Goal: Task Accomplishment & Management: Use online tool/utility

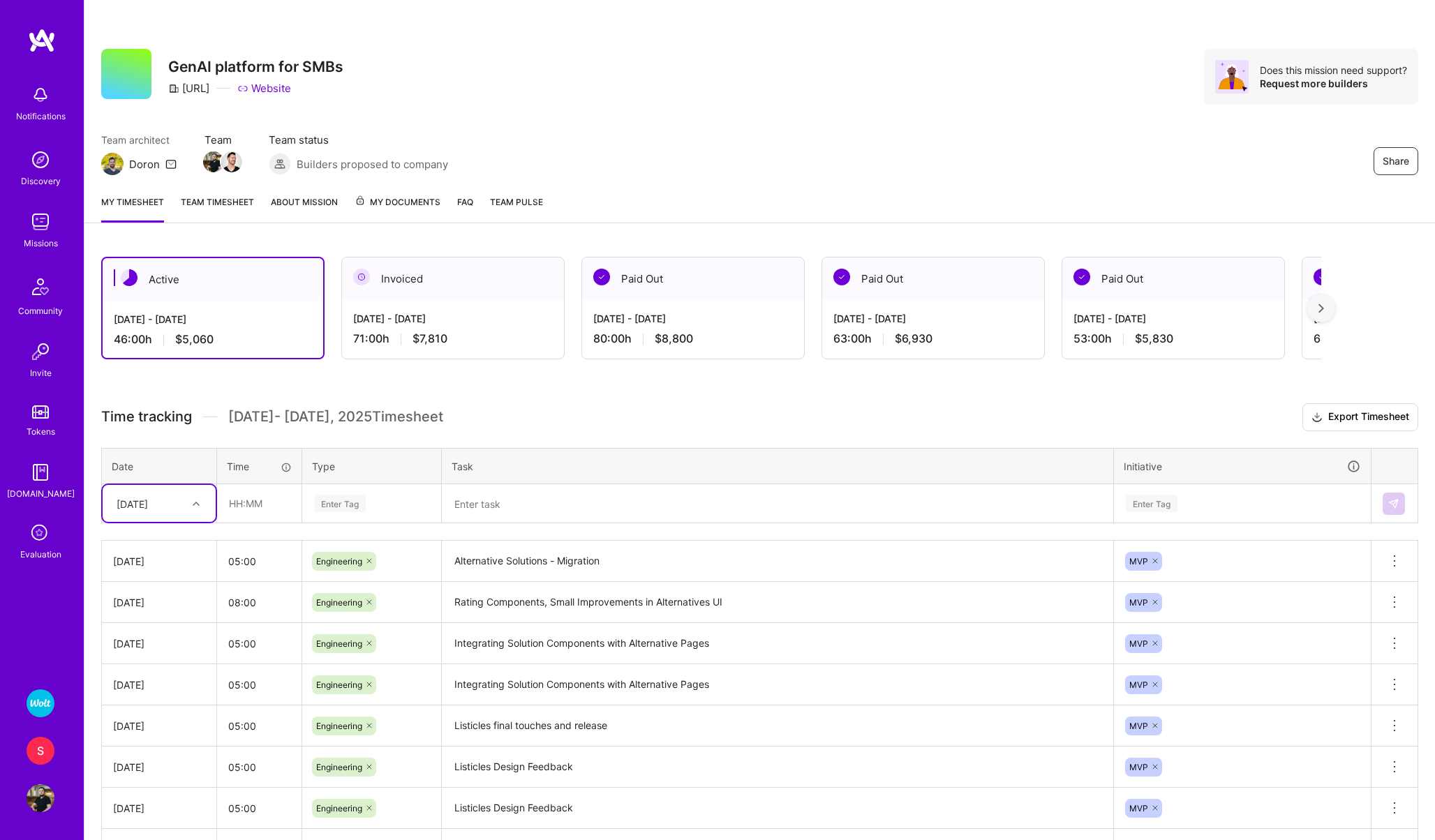
scroll to position [57, 0]
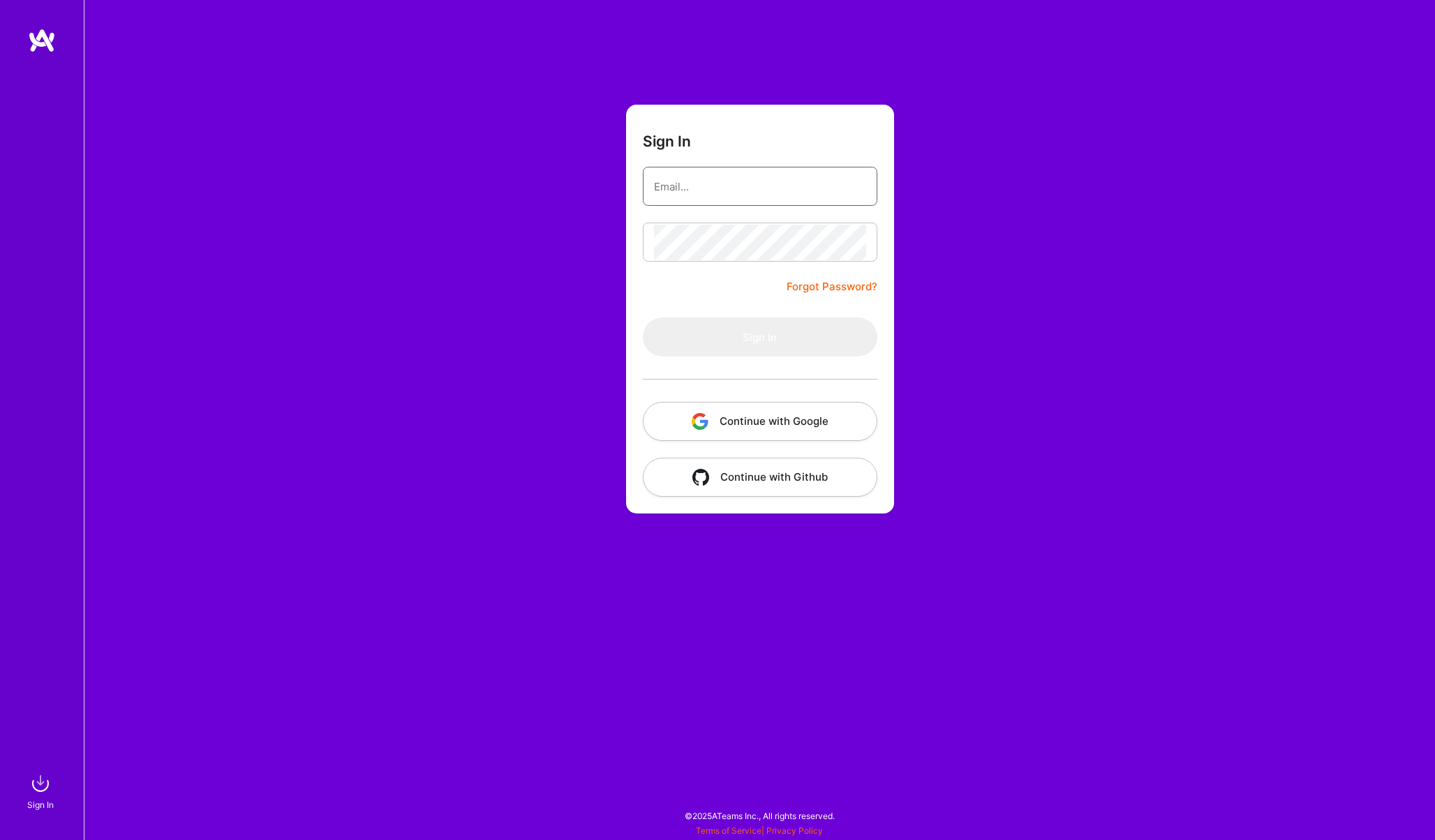
click at [704, 181] on input "email" at bounding box center [760, 187] width 212 height 36
type input "[EMAIL_ADDRESS][PERSON_NAME][DOMAIN_NAME]"
click at [722, 328] on button "Sign In" at bounding box center [760, 337] width 235 height 39
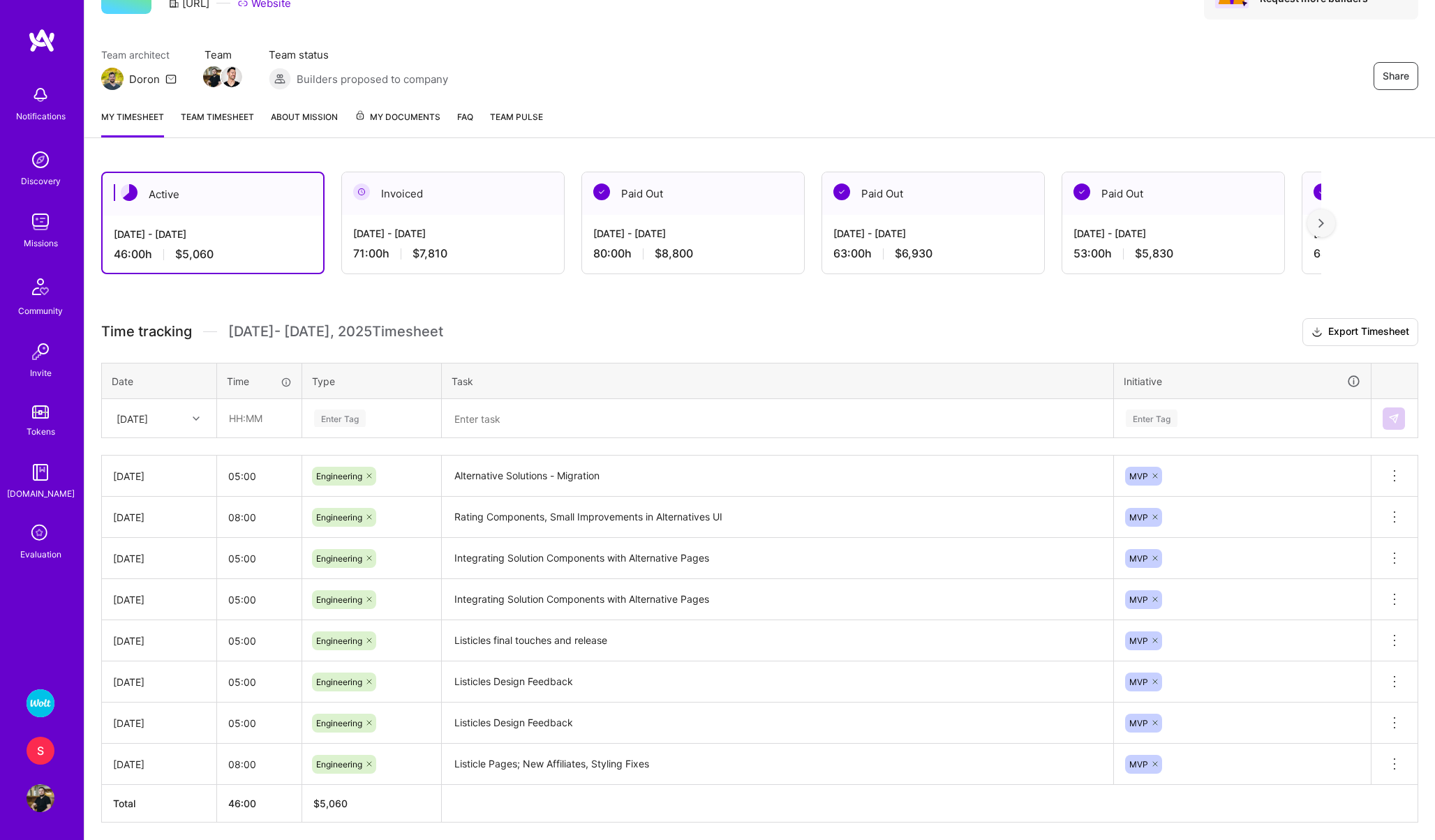
scroll to position [135, 0]
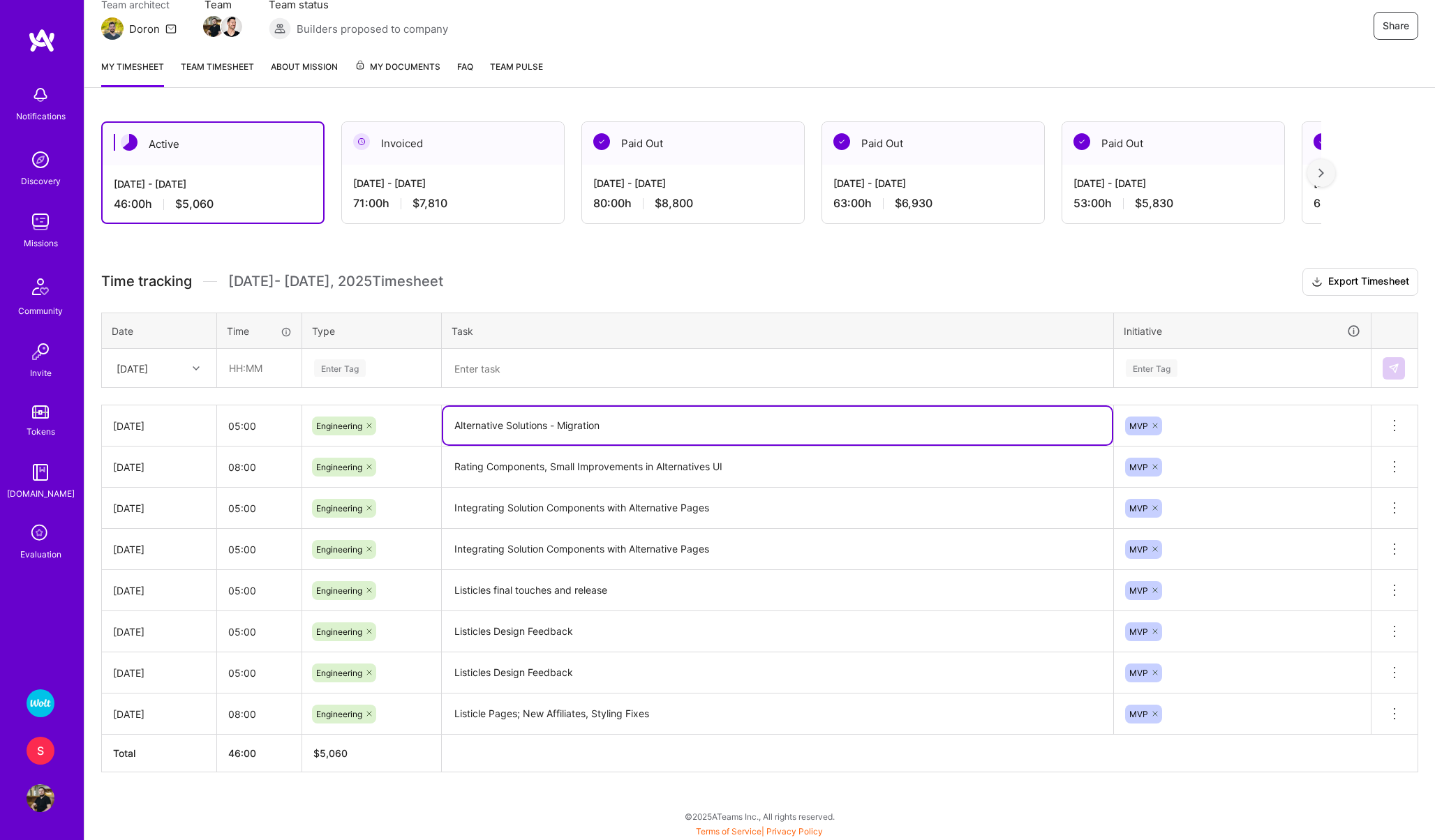
click at [501, 427] on textarea "Alternative Solutions - Migration" at bounding box center [777, 425] width 668 height 38
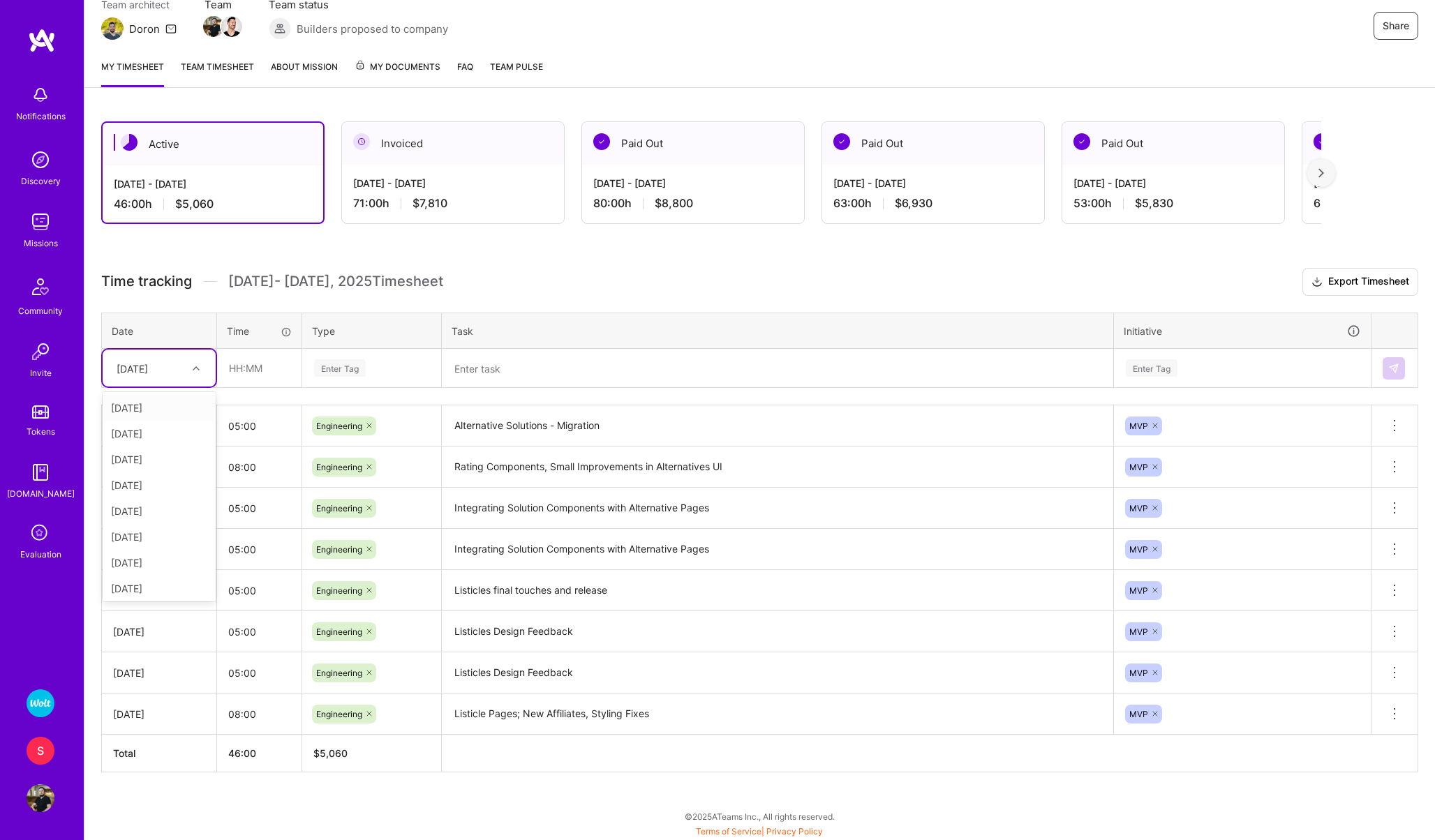
click at [121, 361] on div "[DATE]" at bounding box center [133, 368] width 31 height 15
click at [136, 556] on div "[DATE]" at bounding box center [160, 560] width 113 height 26
click at [254, 379] on input "text" at bounding box center [259, 368] width 83 height 37
type input "05:00"
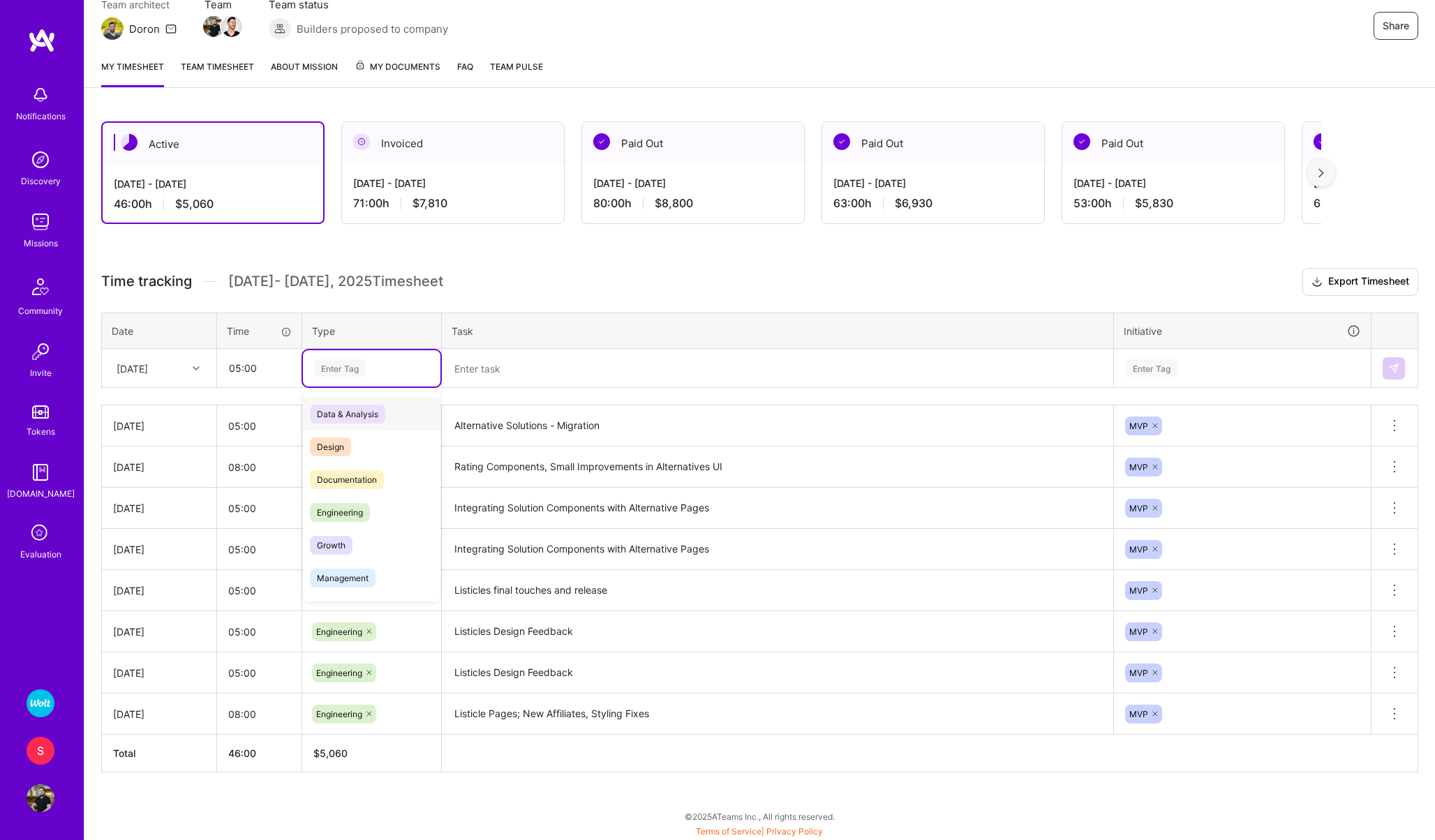
click at [331, 363] on div "Enter Tag" at bounding box center [339, 368] width 51 height 22
click at [331, 504] on span "Engineering" at bounding box center [339, 513] width 60 height 19
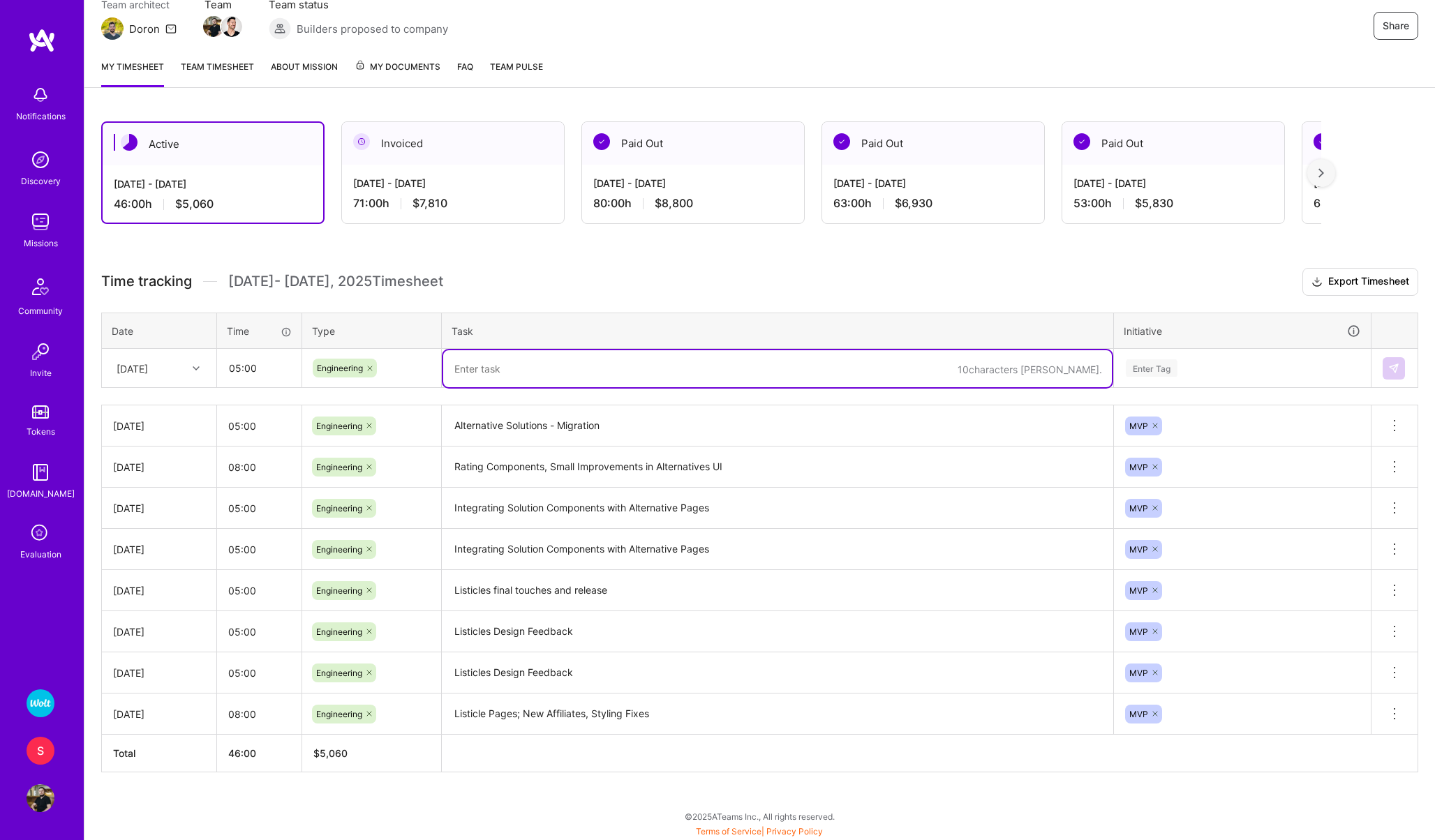
click at [500, 359] on textarea at bounding box center [777, 369] width 668 height 37
paste textarea "Alternative Solutions - Migration"
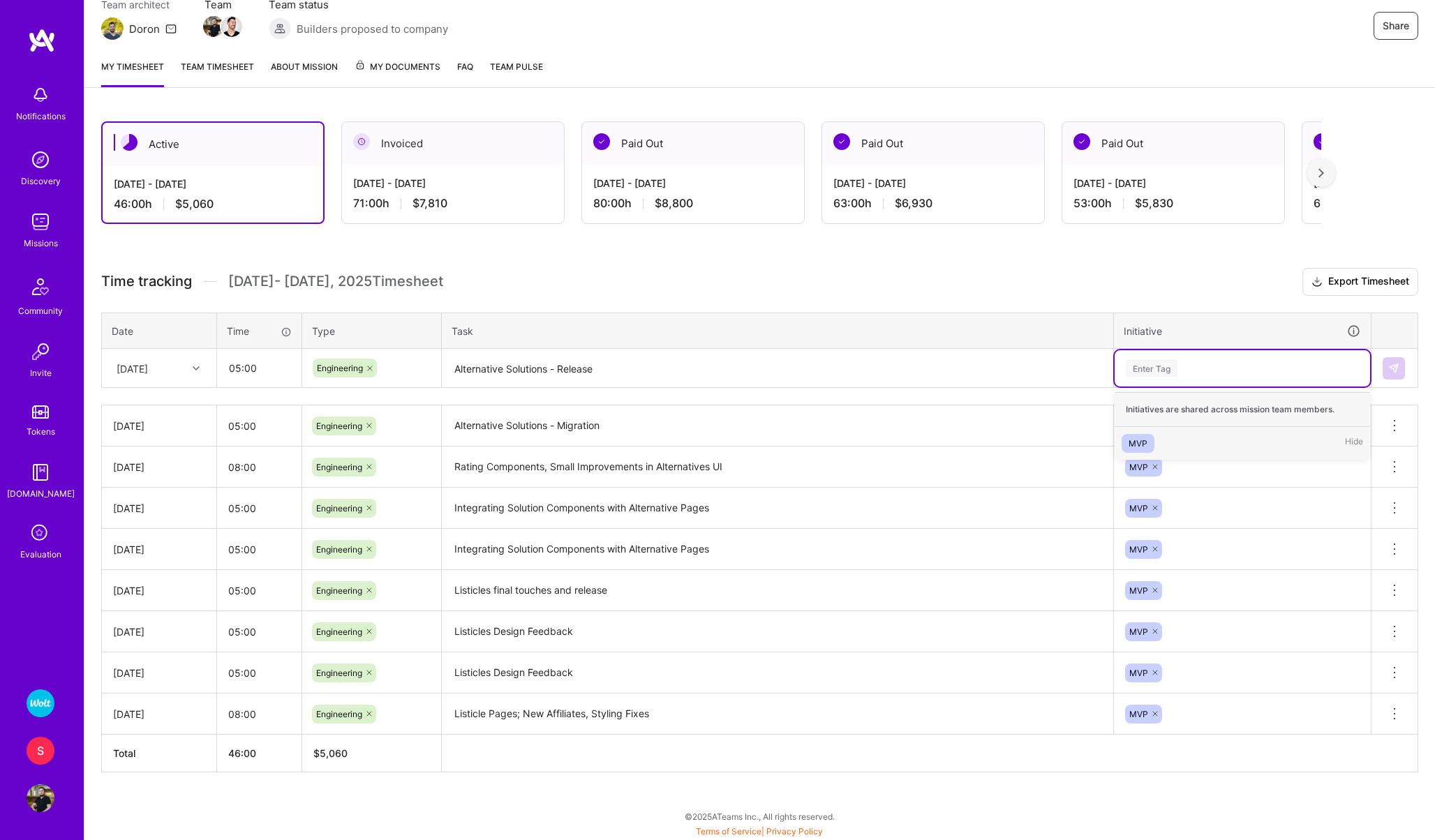
click at [1135, 370] on div "Enter Tag" at bounding box center [1151, 368] width 51 height 22
click at [1149, 439] on span "MVP" at bounding box center [1138, 444] width 33 height 19
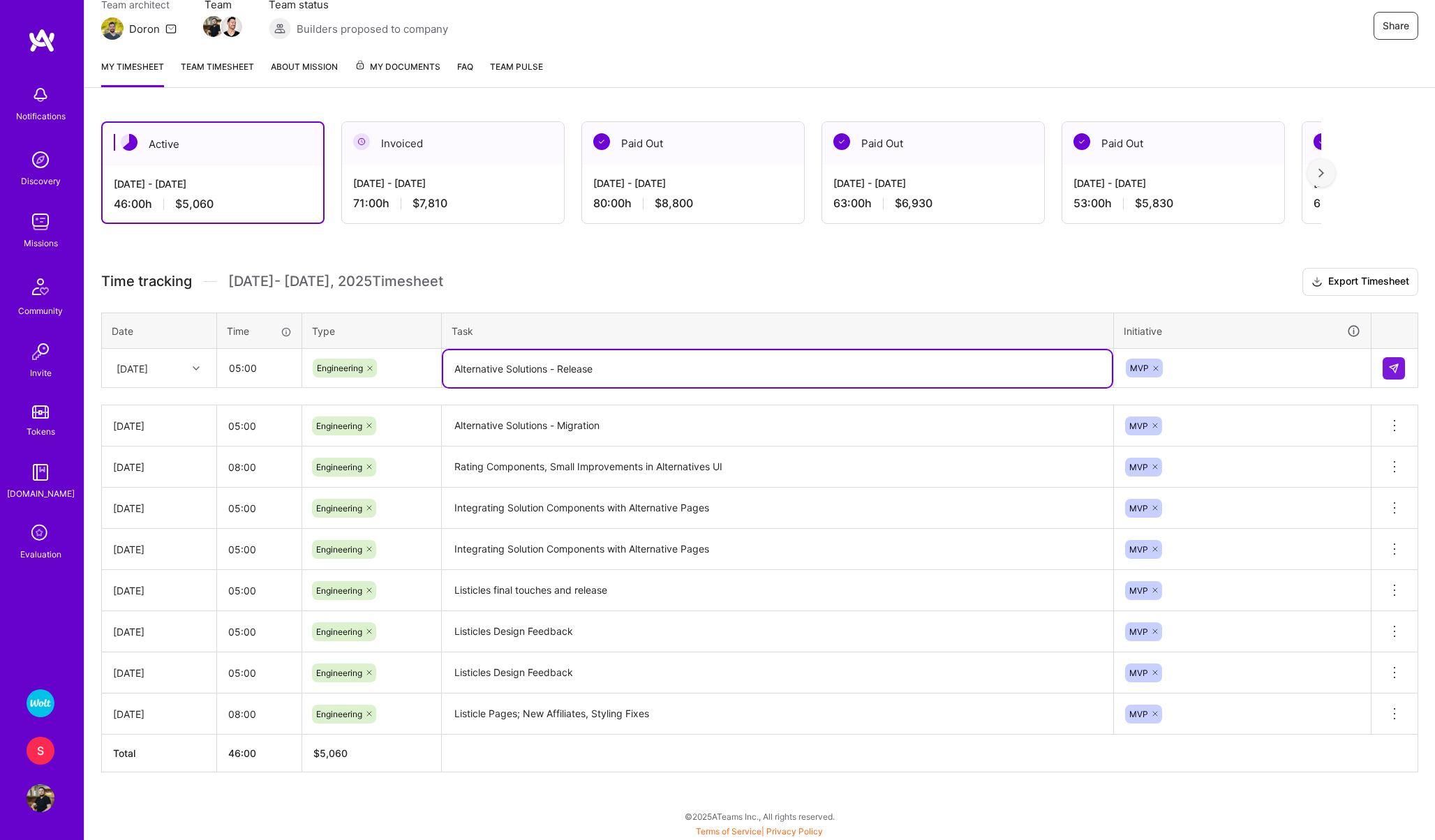
click at [545, 372] on textarea "Alternative Solutions - Release" at bounding box center [777, 369] width 668 height 37
type textarea "SEO Improvements to Dir Pages"
click at [1390, 371] on img at bounding box center [1393, 368] width 11 height 11
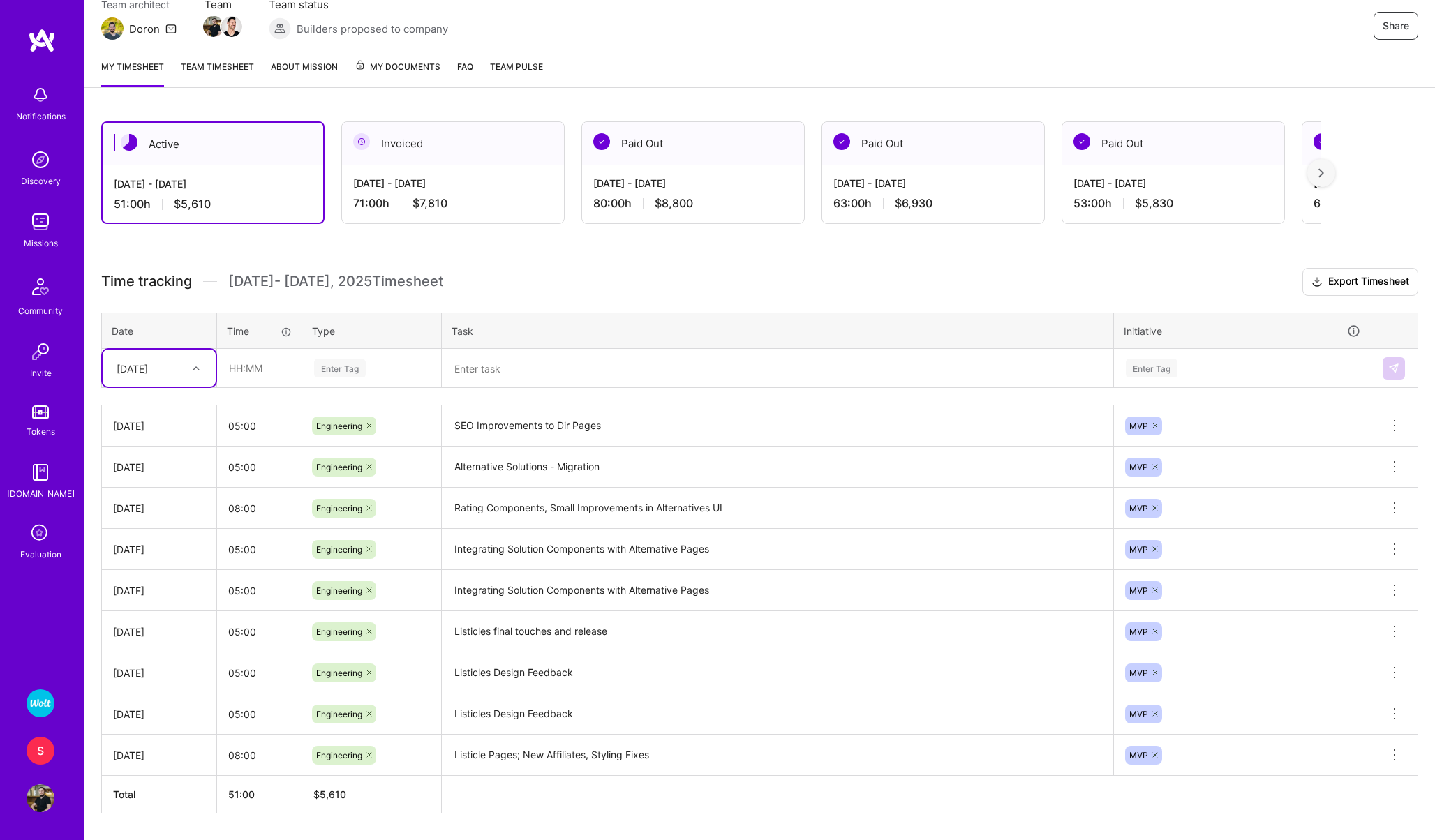
click at [177, 368] on div "[DATE]" at bounding box center [148, 368] width 78 height 23
click at [124, 564] on div "[DATE]" at bounding box center [160, 560] width 113 height 26
click at [242, 372] on input "text" at bounding box center [259, 368] width 83 height 37
type input "05:00"
click at [338, 368] on div "Enter Tag" at bounding box center [339, 368] width 51 height 22
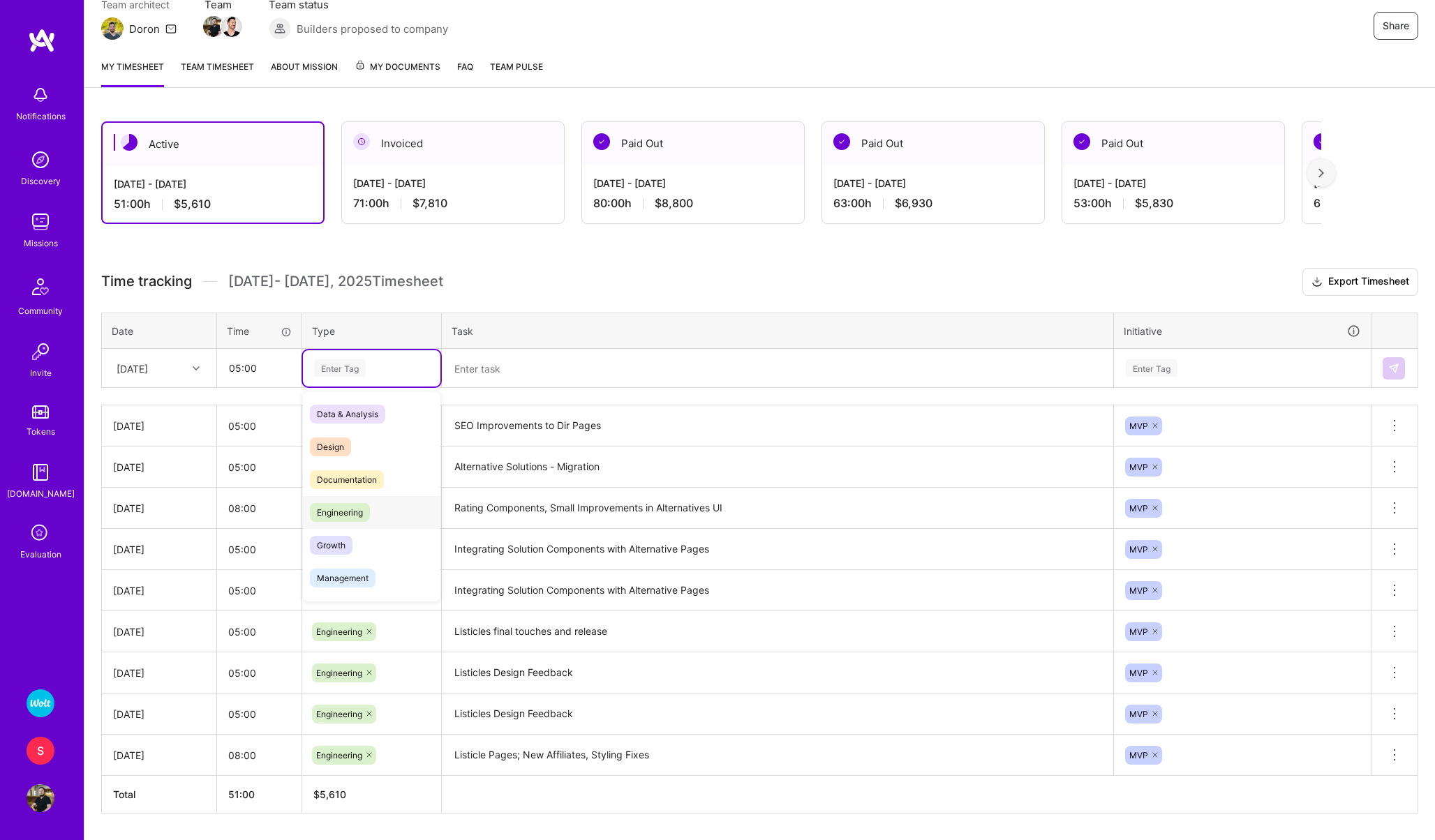
click at [340, 512] on span "Engineering" at bounding box center [339, 513] width 60 height 19
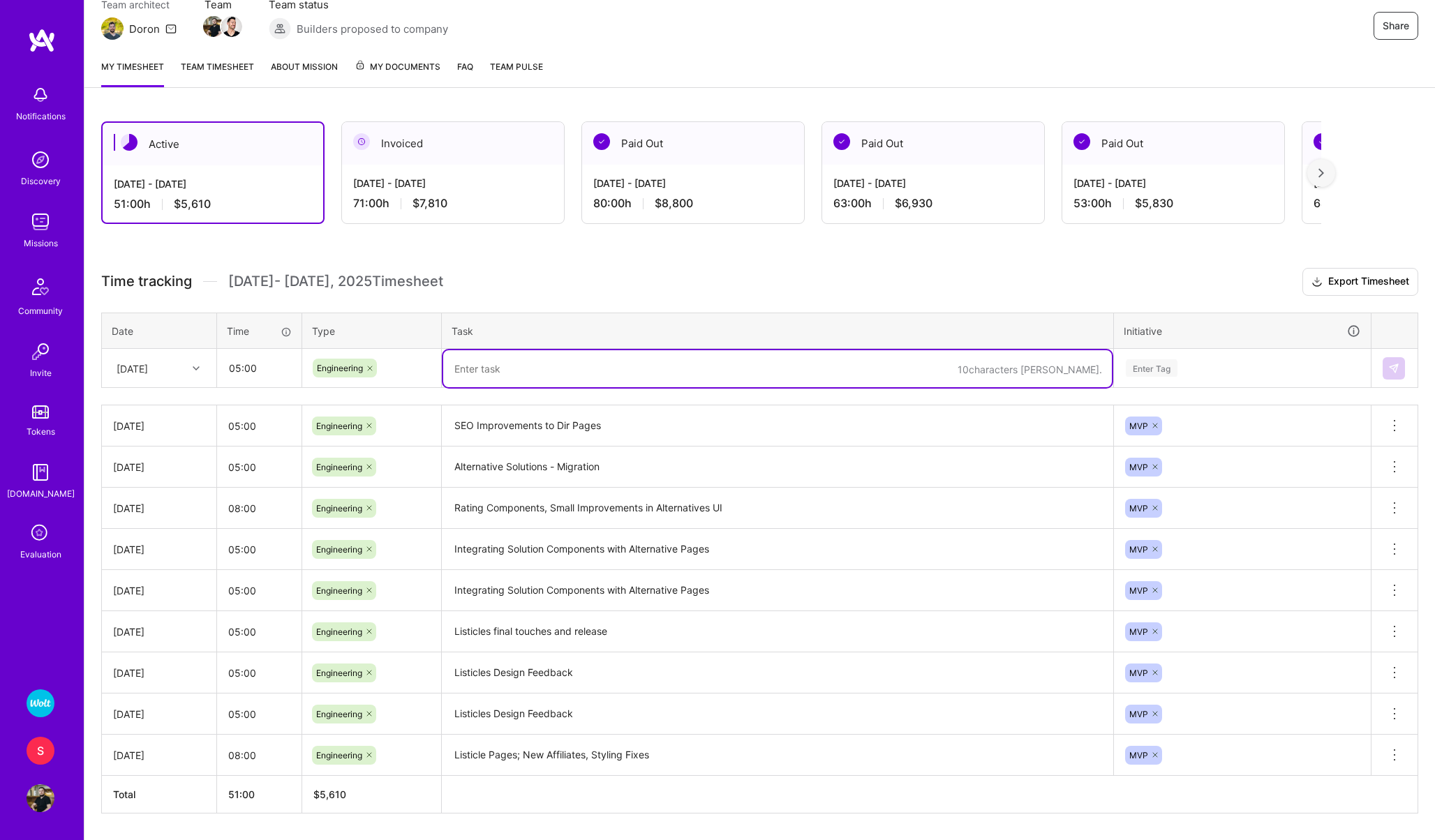
click at [488, 372] on textarea at bounding box center [777, 369] width 668 height 37
click at [529, 368] on textarea "Listicle Pages - Improvements" at bounding box center [777, 369] width 668 height 37
click at [544, 367] on textarea "Listicle Pages - UI Improvements" at bounding box center [777, 369] width 668 height 37
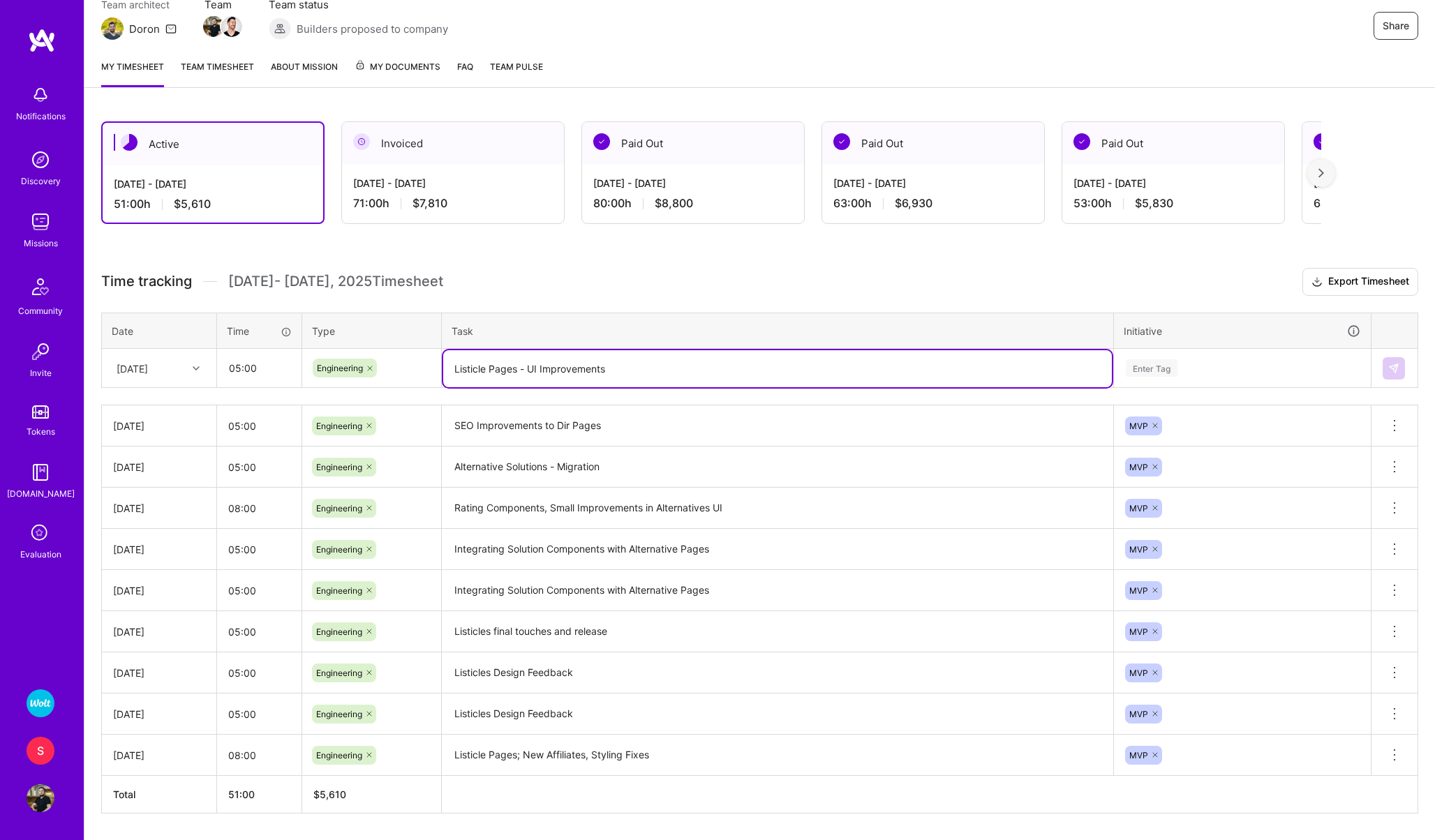
type textarea "Listicle Pages - UI Improvements"
click at [1149, 368] on div "Enter Tag" at bounding box center [1151, 368] width 51 height 22
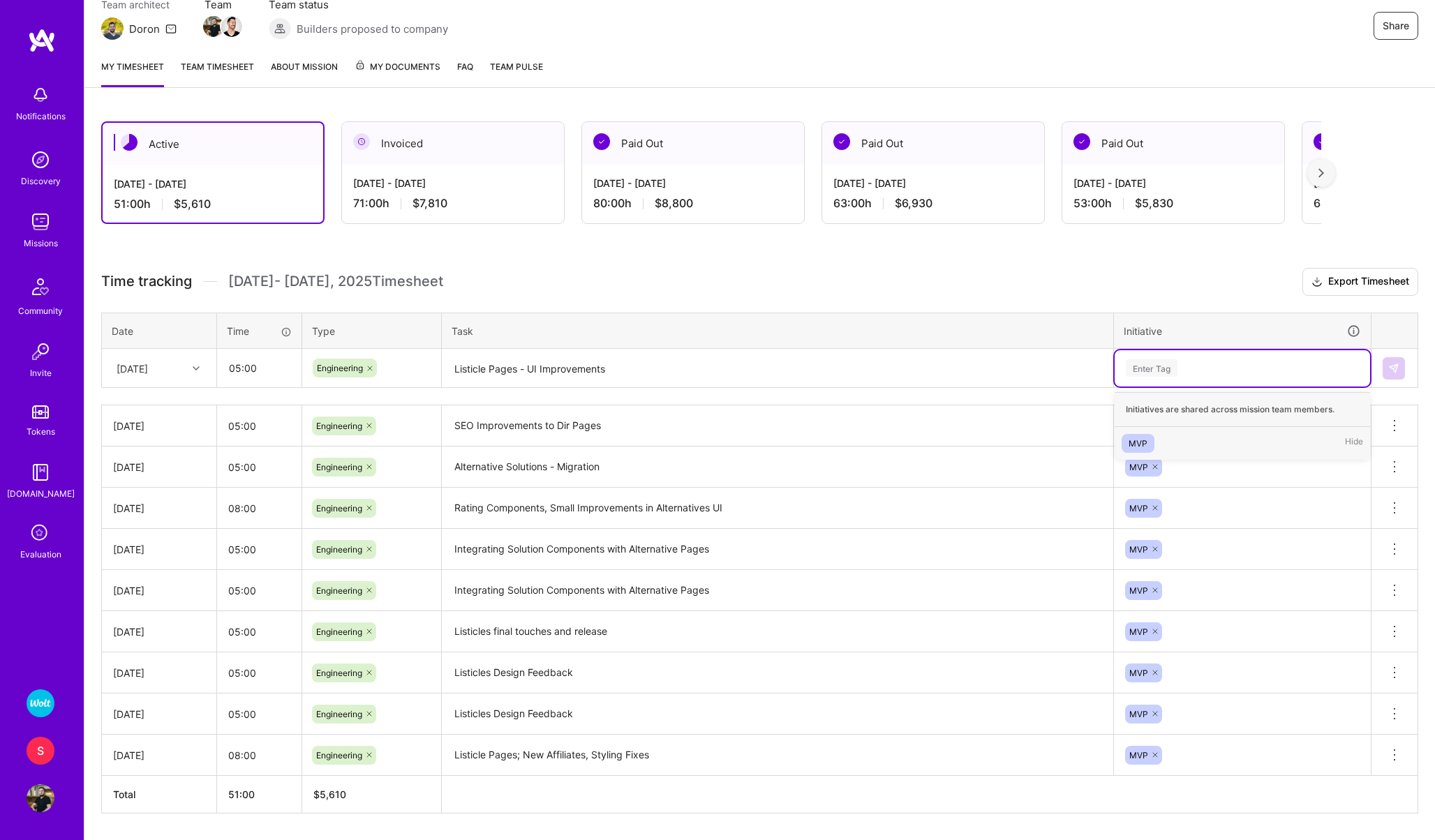
click at [1137, 440] on div "MVP" at bounding box center [1138, 443] width 19 height 15
click at [1394, 368] on img at bounding box center [1393, 368] width 11 height 11
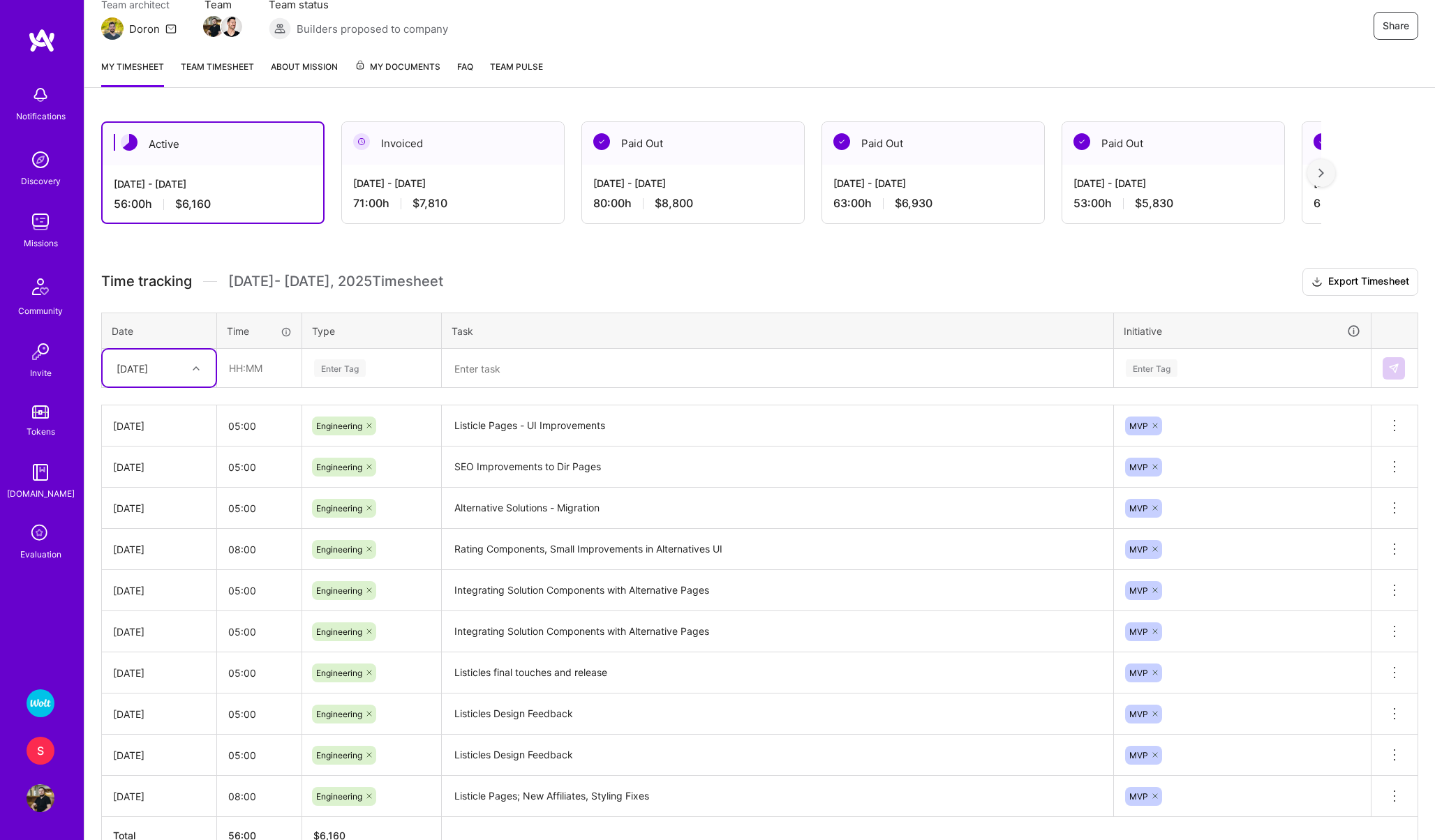
click at [146, 377] on div "[DATE]" at bounding box center [148, 368] width 78 height 23
click at [139, 584] on div "[DATE]" at bounding box center [160, 586] width 113 height 26
click at [246, 368] on input "text" at bounding box center [259, 368] width 83 height 37
type input "05:00"
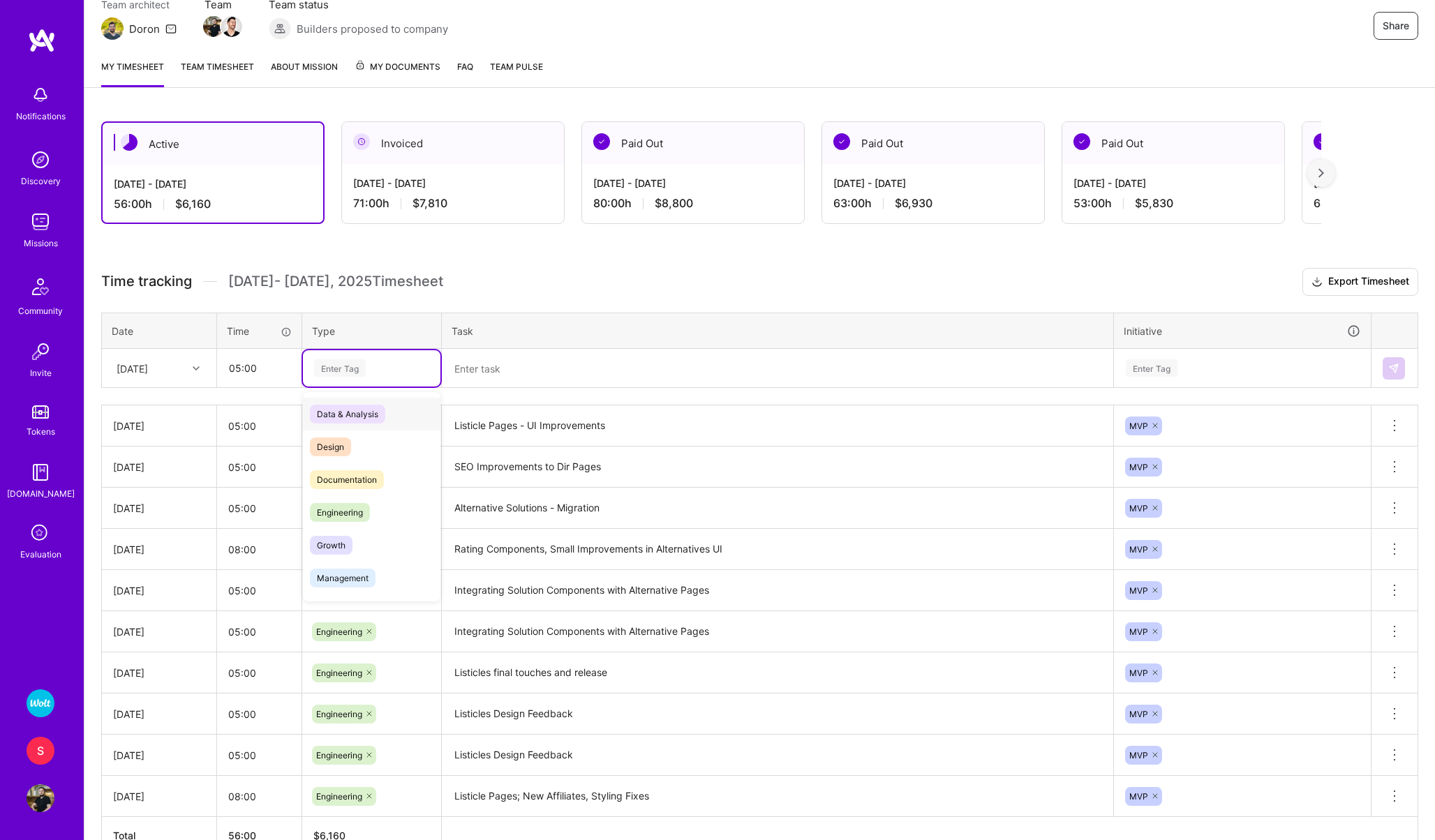
click at [346, 359] on div "Enter Tag" at bounding box center [339, 368] width 51 height 22
click at [343, 506] on span "Engineering" at bounding box center [339, 513] width 60 height 19
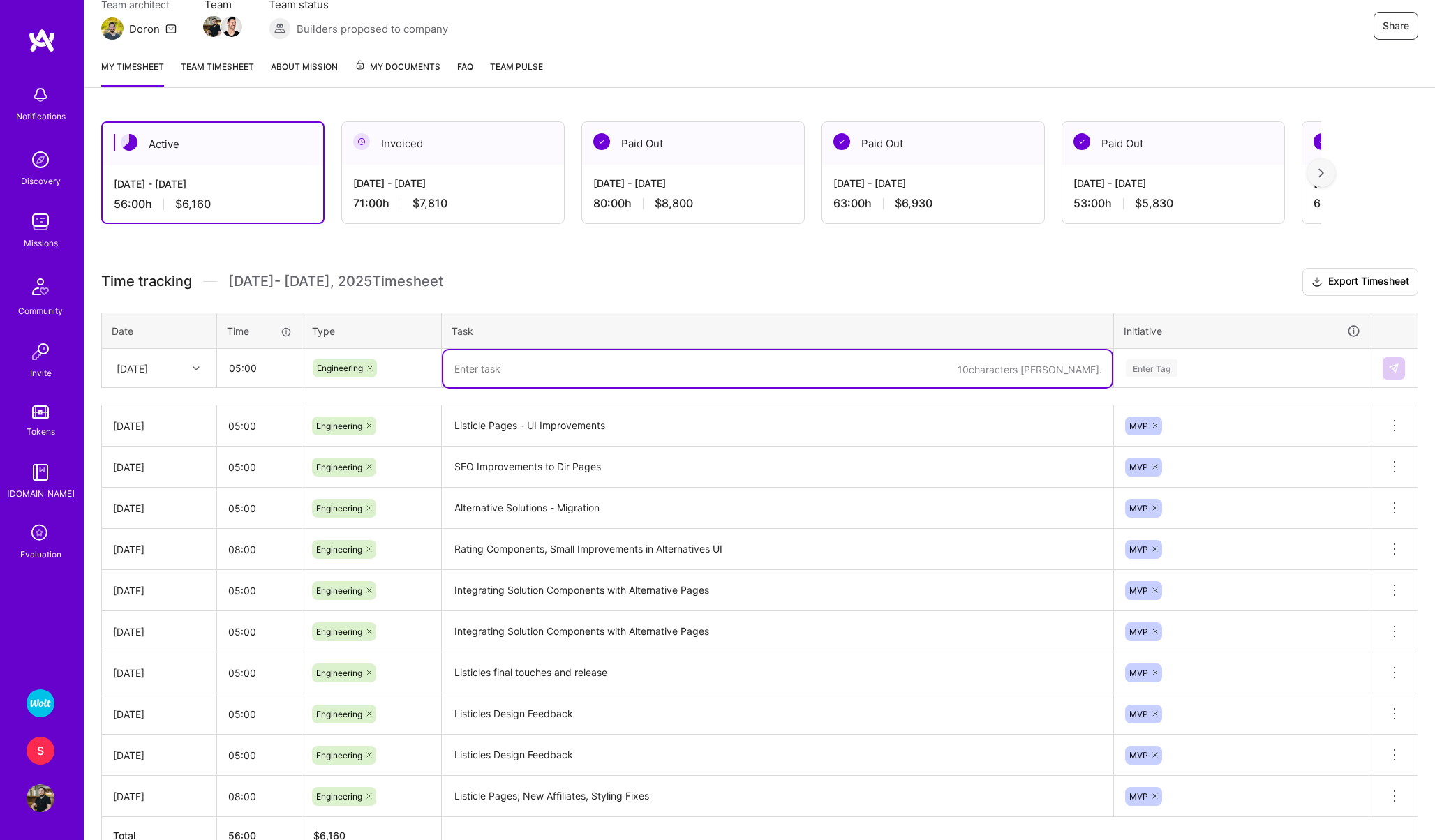
click at [515, 356] on textarea at bounding box center [777, 369] width 668 height 37
paste textarea "Listicle Pages - UI Improvements"
type textarea "Listicle Pages - UI Improvements"
click at [1145, 373] on div "Enter Tag" at bounding box center [1151, 368] width 51 height 22
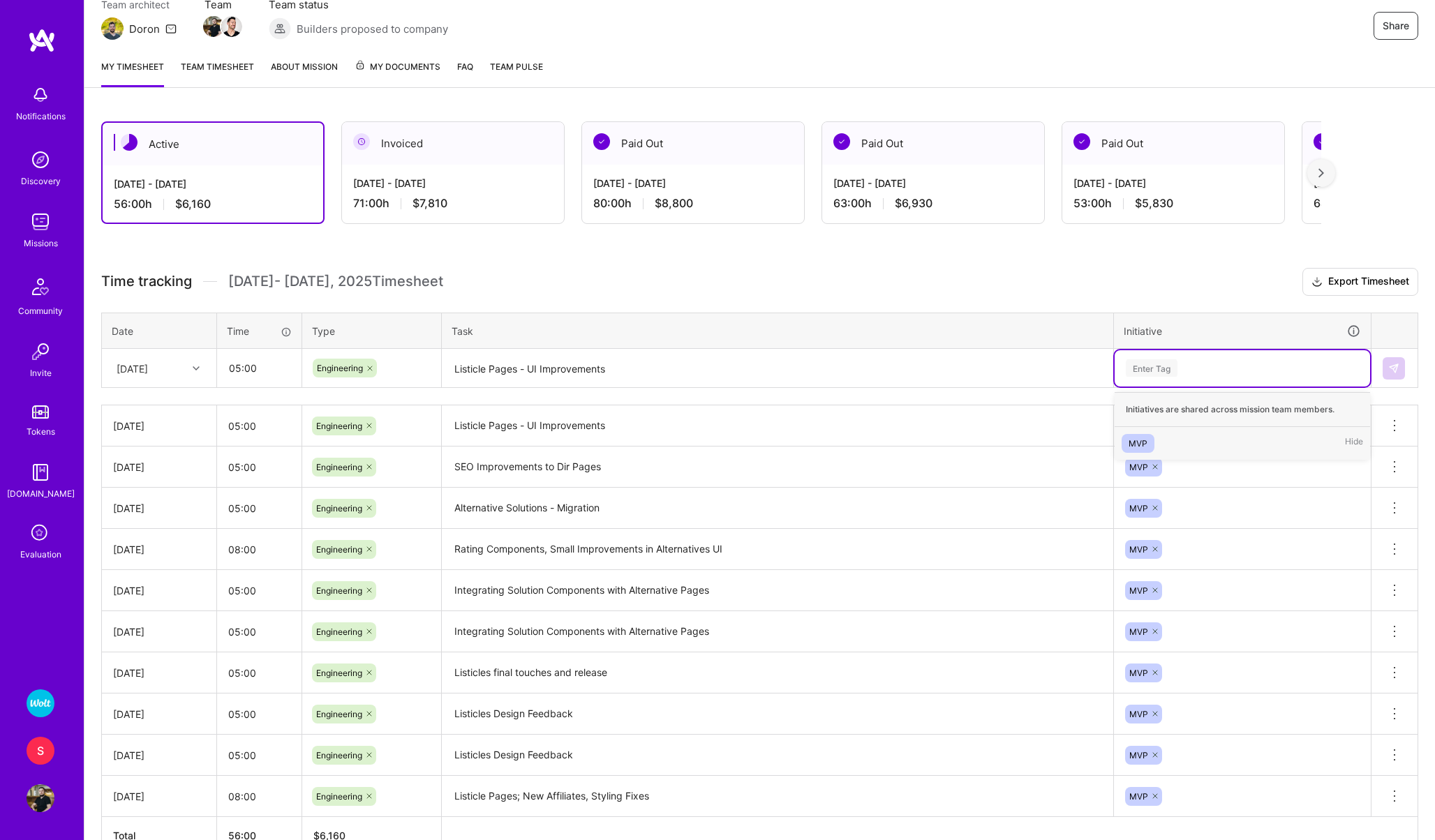
click at [1138, 441] on div "MVP" at bounding box center [1138, 443] width 19 height 15
click at [1391, 374] on button at bounding box center [1394, 369] width 23 height 23
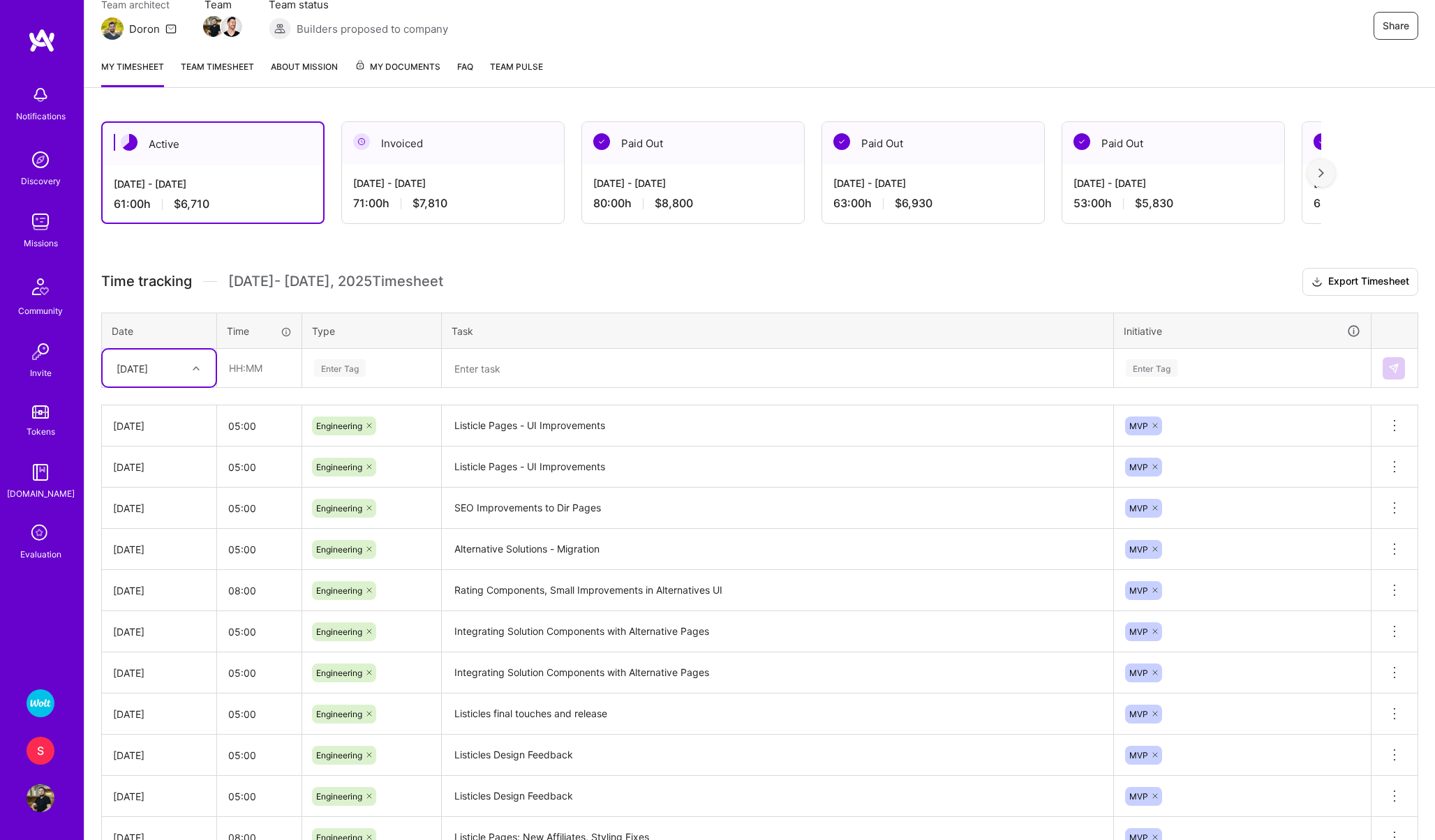
click at [28, 710] on img at bounding box center [40, 703] width 28 height 28
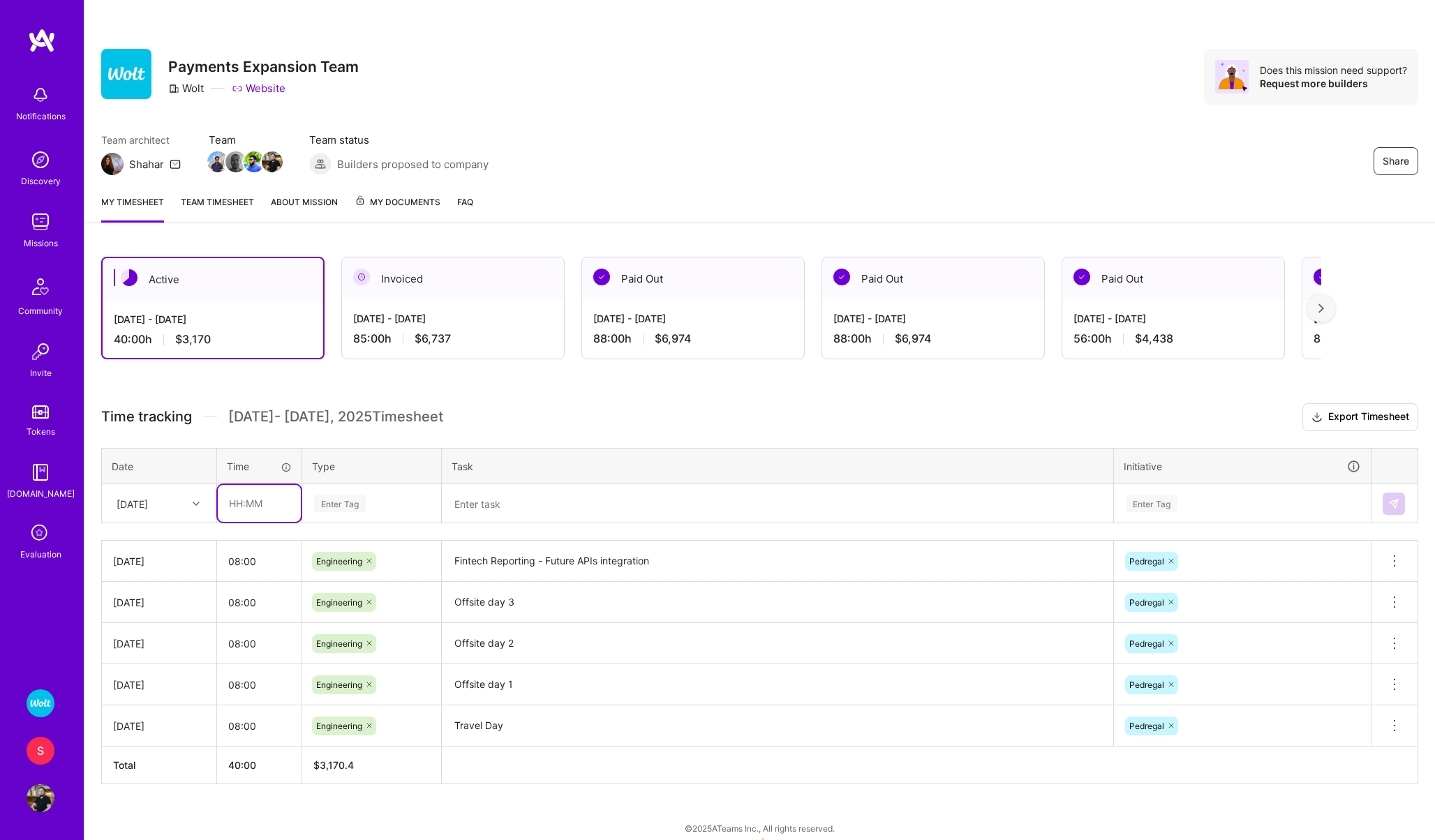
click at [236, 504] on input "text" at bounding box center [259, 503] width 83 height 37
type input "08:00"
click at [148, 500] on div "[DATE]" at bounding box center [133, 503] width 31 height 15
click at [148, 668] on div "[DATE]" at bounding box center [160, 670] width 113 height 26
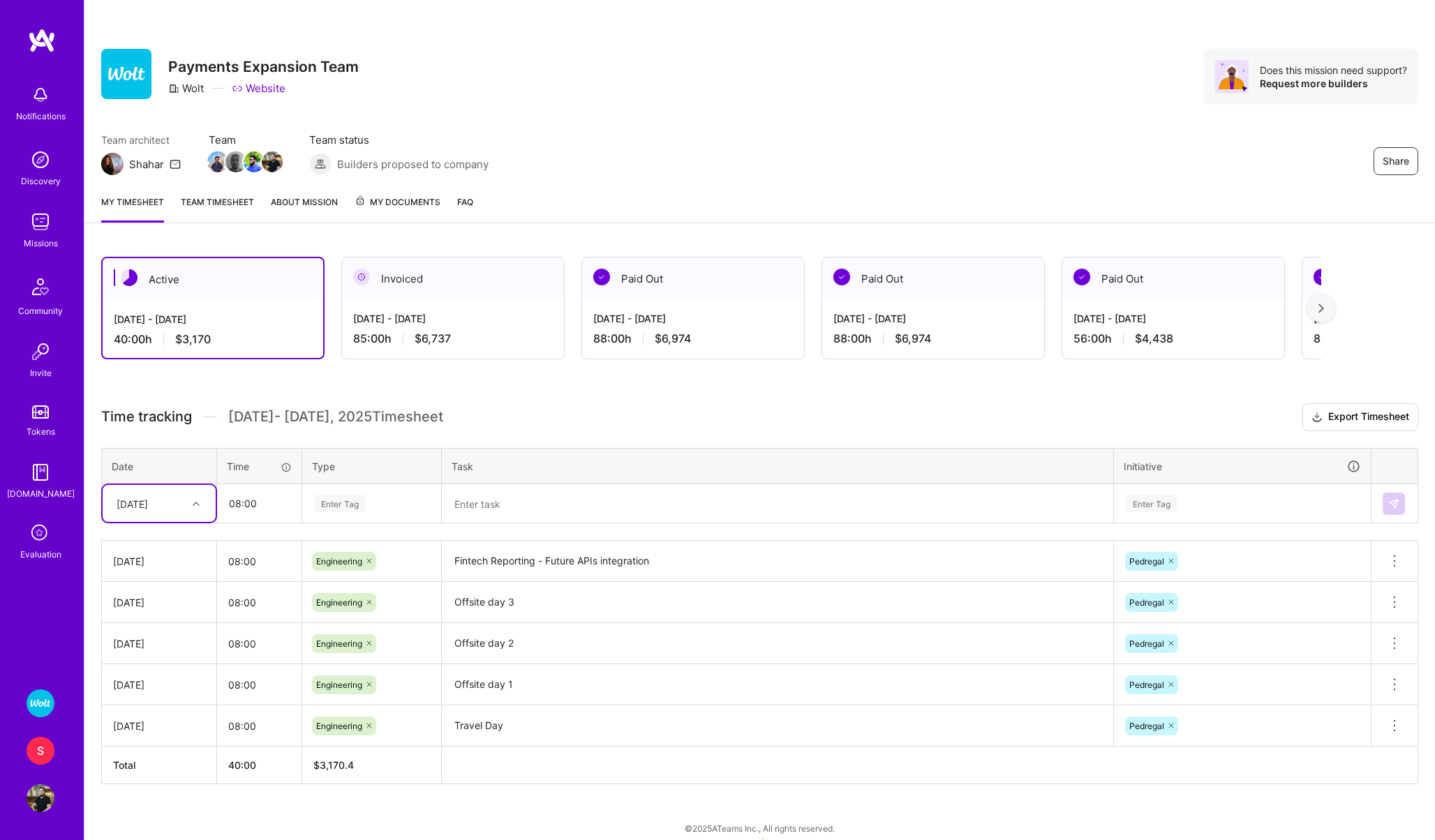
click at [341, 507] on div "Enter Tag" at bounding box center [339, 503] width 51 height 22
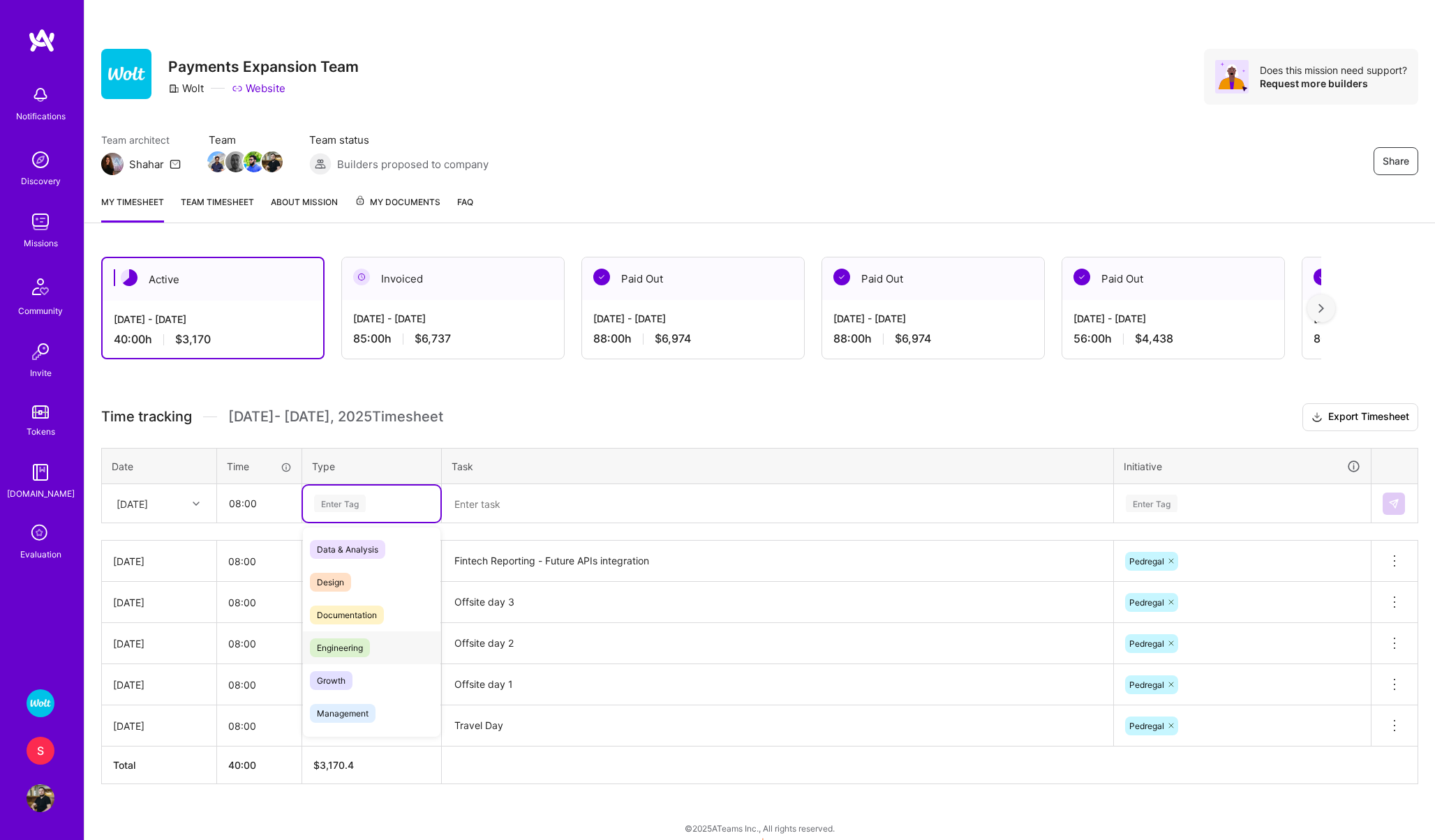
click at [332, 640] on span "Engineering" at bounding box center [339, 648] width 60 height 19
click at [481, 557] on textarea "Fintech Reporting - Future APIs integration" at bounding box center [777, 562] width 668 height 38
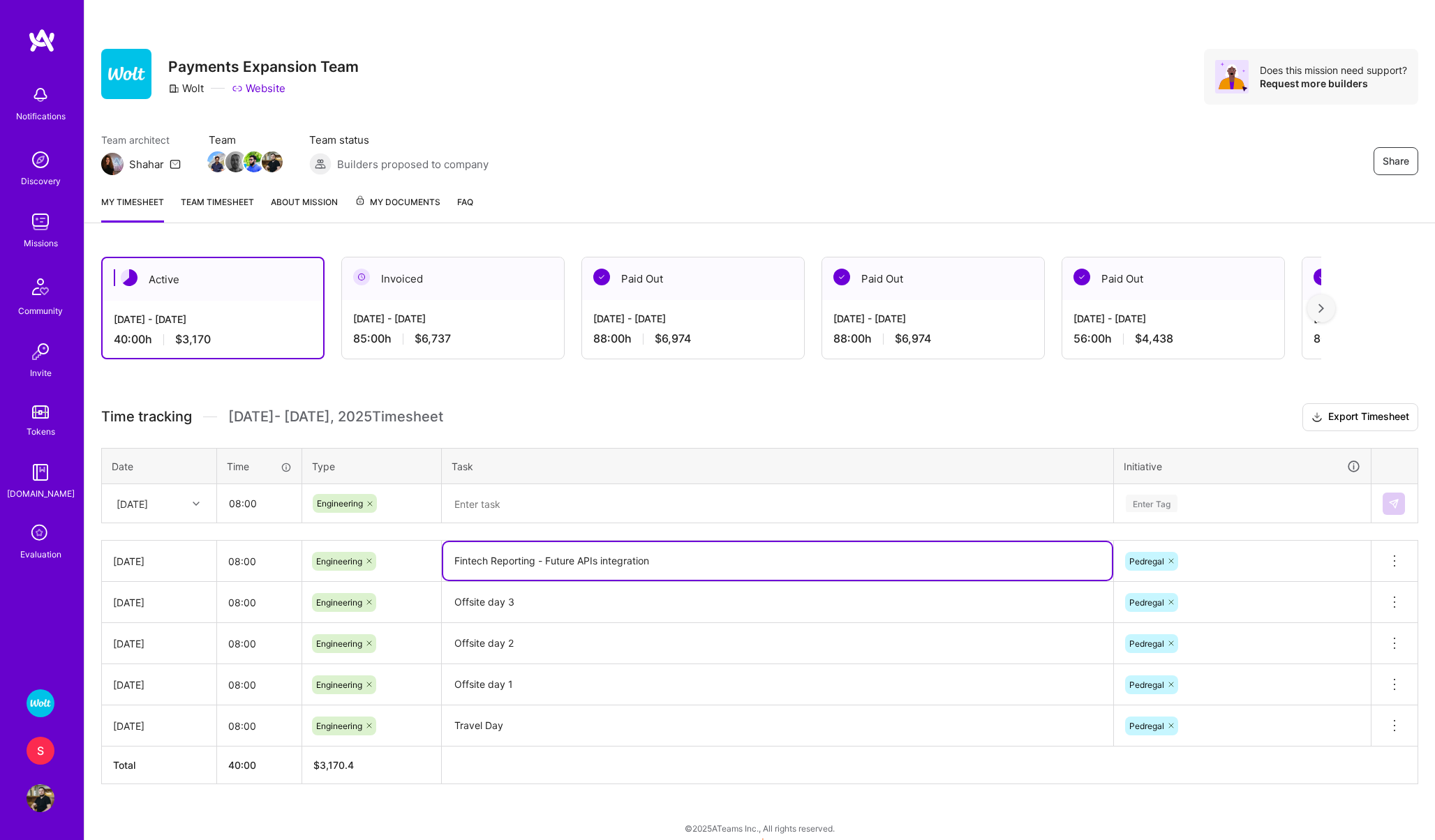
click at [481, 557] on textarea "Fintech Reporting - Future APIs integration" at bounding box center [777, 561] width 668 height 38
click at [497, 507] on textarea at bounding box center [777, 504] width 668 height 37
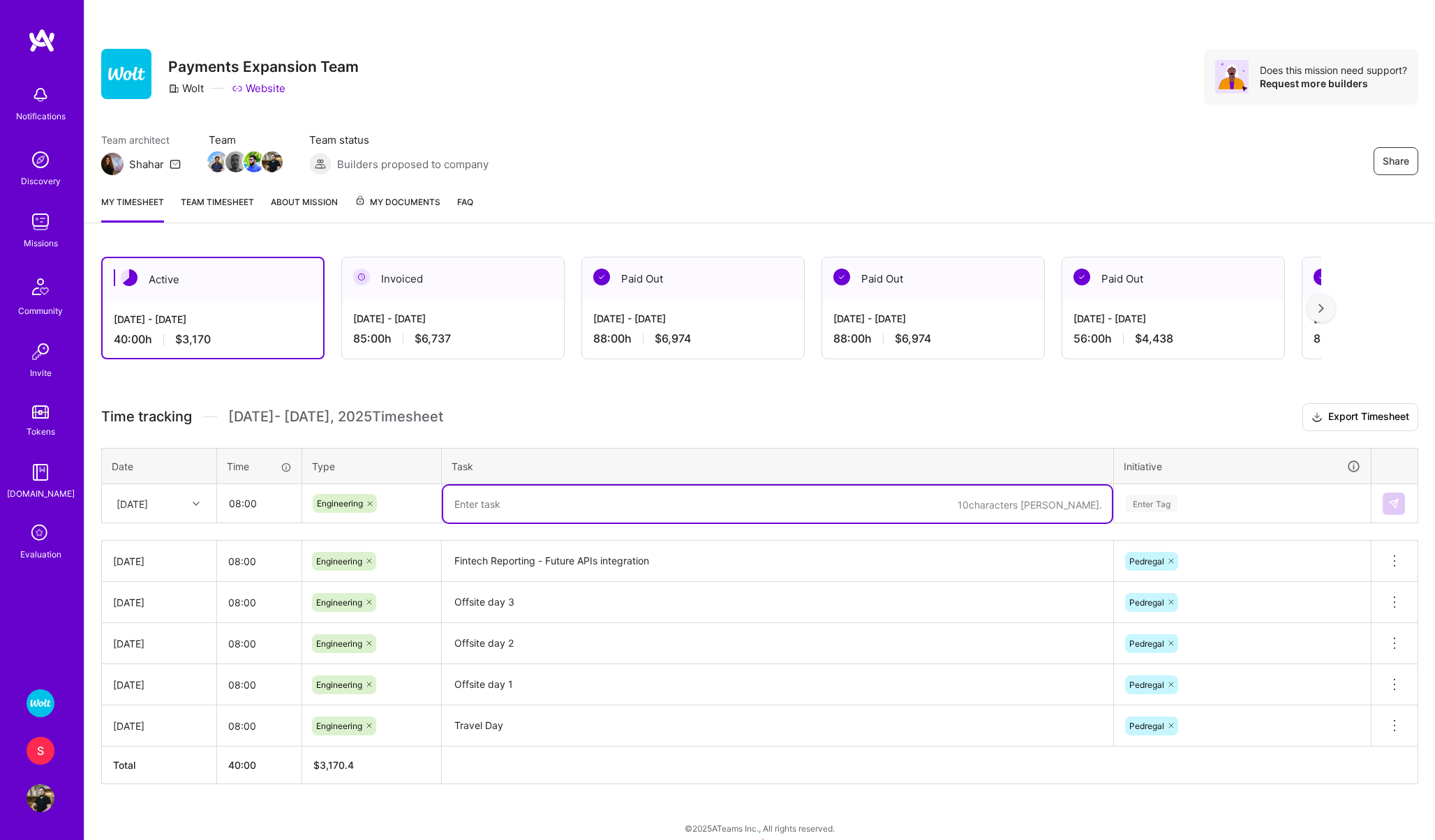
paste textarea "Fintech Reporting - Future APIs integration"
type textarea "Fintech Reporting - Future APIs integration"
click at [1164, 511] on div "Enter Tag" at bounding box center [1151, 503] width 51 height 22
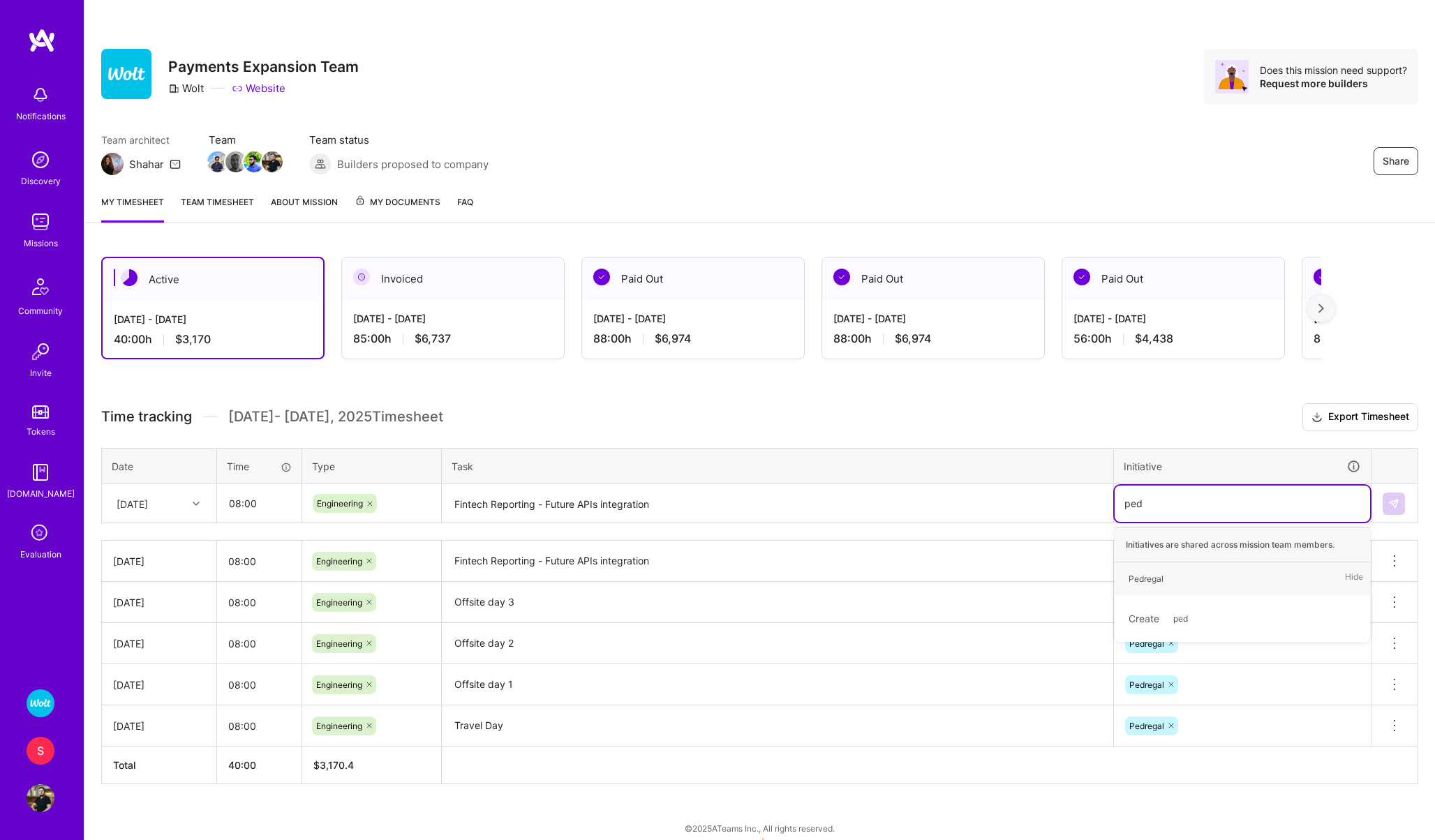
type input "pedre"
click at [1142, 574] on div "Pedregal" at bounding box center [1145, 578] width 35 height 15
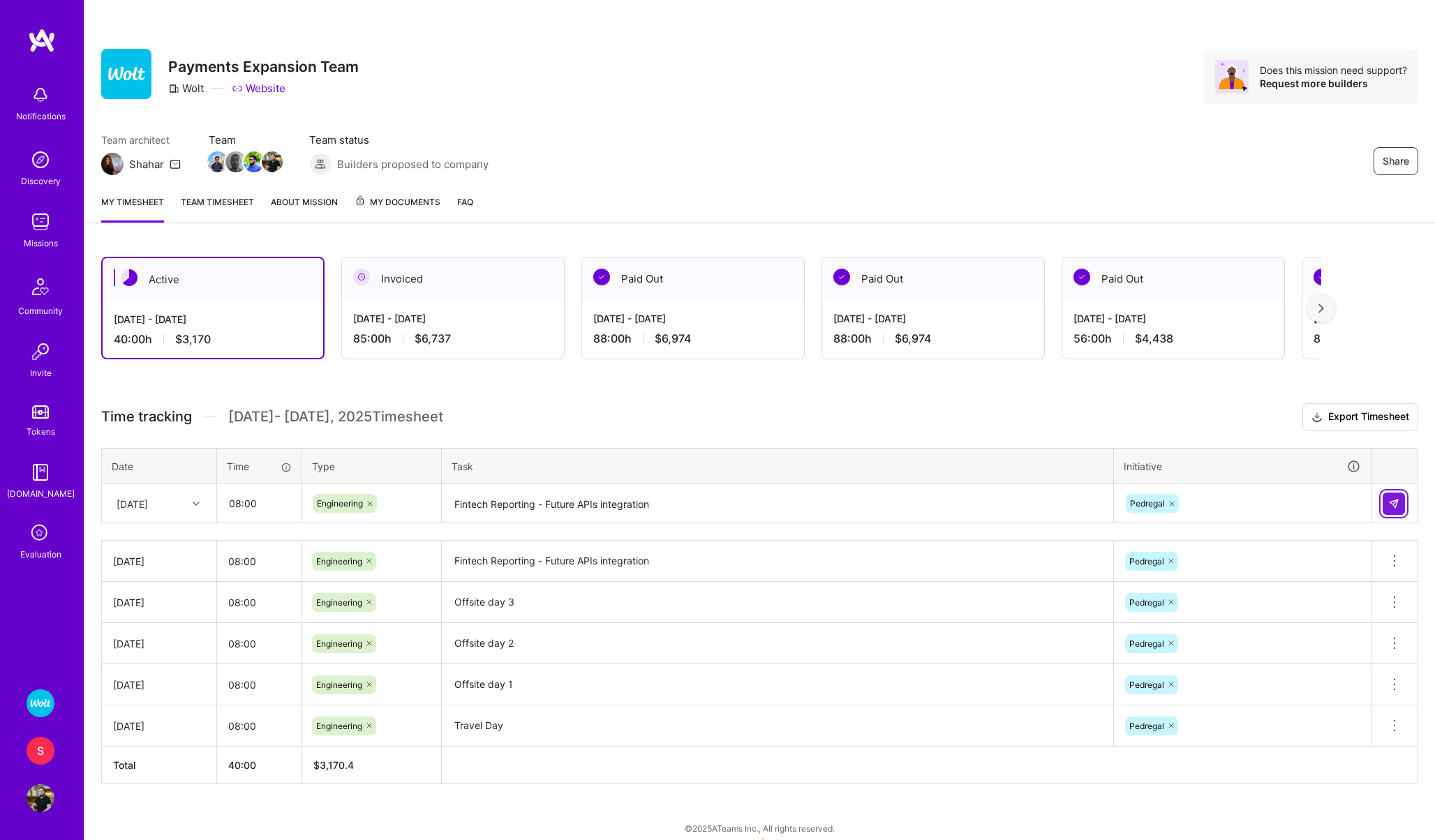
click at [1400, 499] on button at bounding box center [1394, 504] width 23 height 23
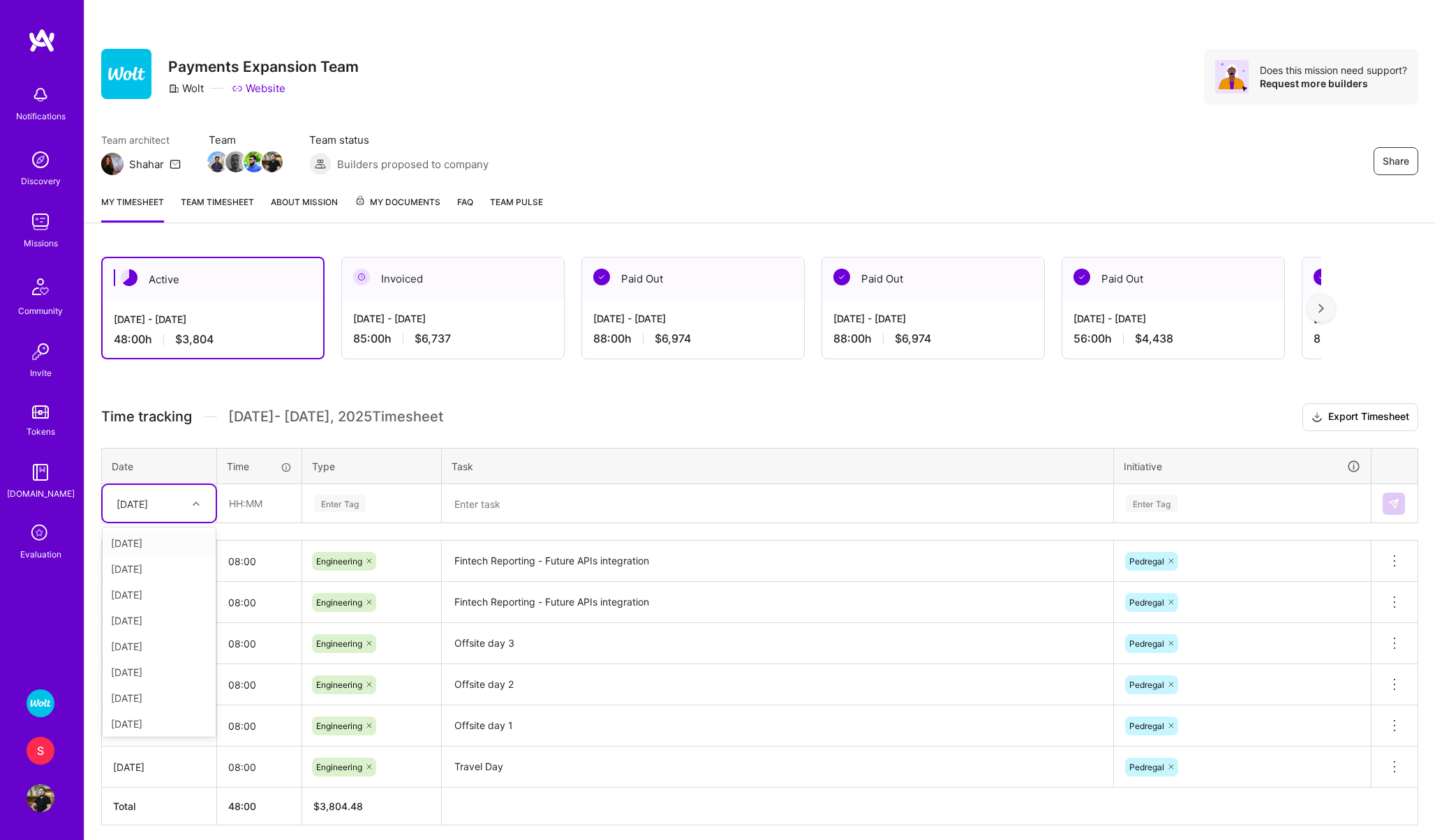
click at [148, 500] on div "[DATE]" at bounding box center [133, 503] width 31 height 15
click at [127, 668] on div "[DATE]" at bounding box center [160, 670] width 113 height 26
click at [243, 505] on input "text" at bounding box center [259, 503] width 83 height 37
type input "08:00"
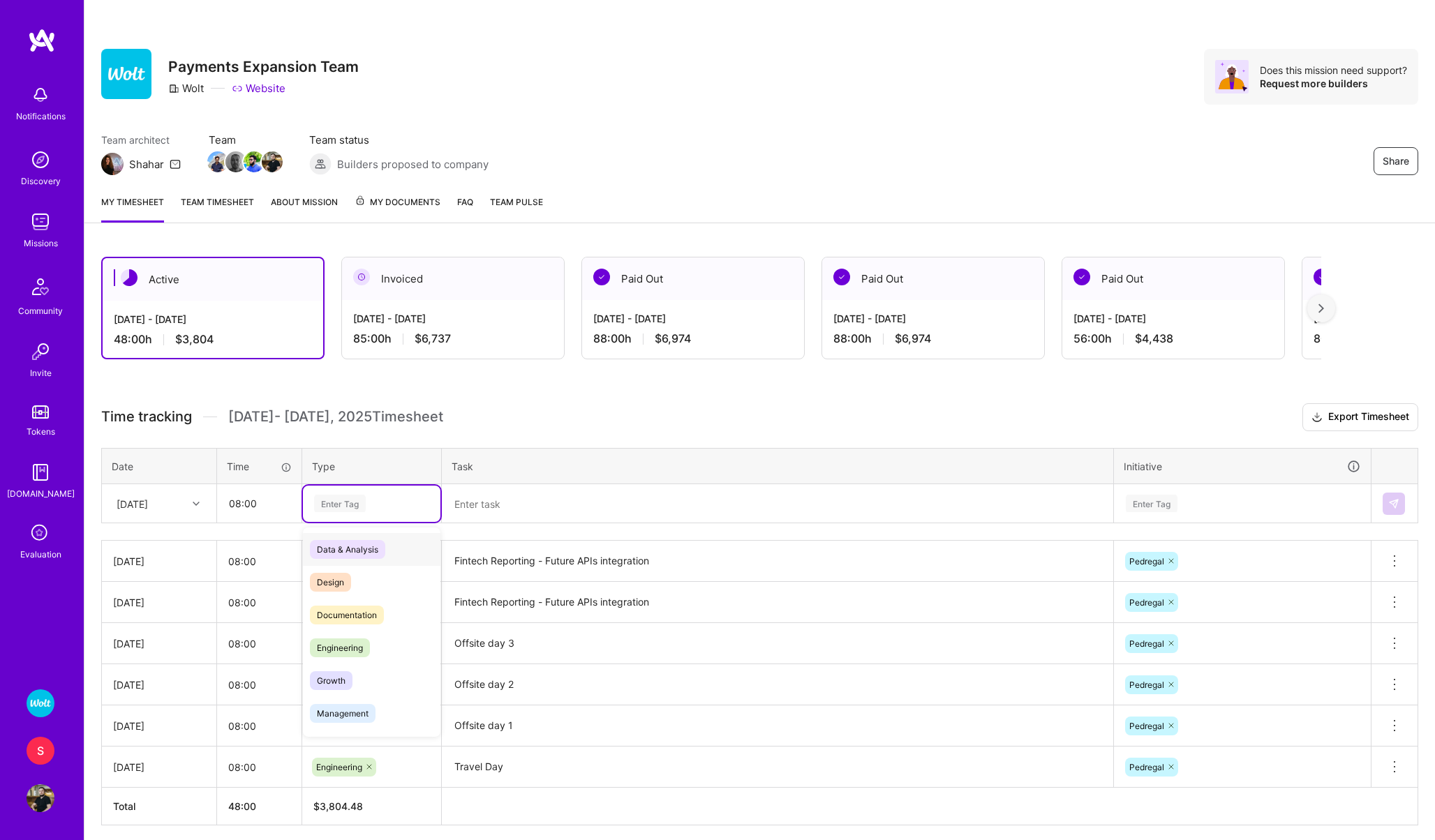
click at [333, 497] on div "Enter Tag" at bounding box center [339, 503] width 51 height 22
click at [346, 639] on span "Engineering" at bounding box center [339, 648] width 60 height 19
click at [501, 505] on textarea at bounding box center [777, 504] width 668 height 37
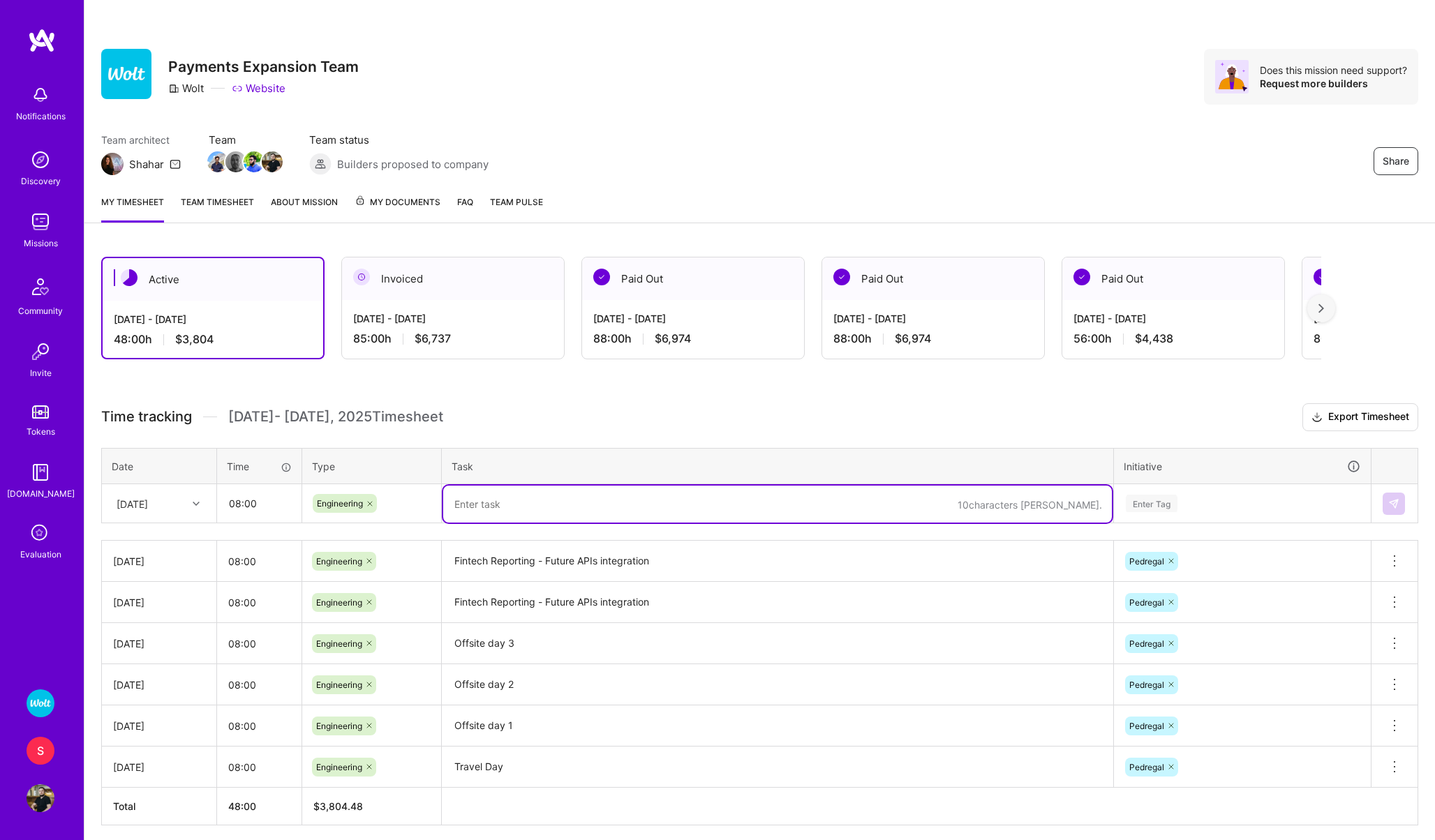
paste textarea "Fintech Reporting - Future APIs integration"
drag, startPoint x: 662, startPoint y: 503, endPoint x: 546, endPoint y: 502, distance: 116.0
click at [546, 502] on textarea "Fintech Reporting - Future APIs integration" at bounding box center [777, 504] width 668 height 37
click at [564, 505] on textarea "Fintech Reporting - Code Improvements" at bounding box center [777, 504] width 668 height 37
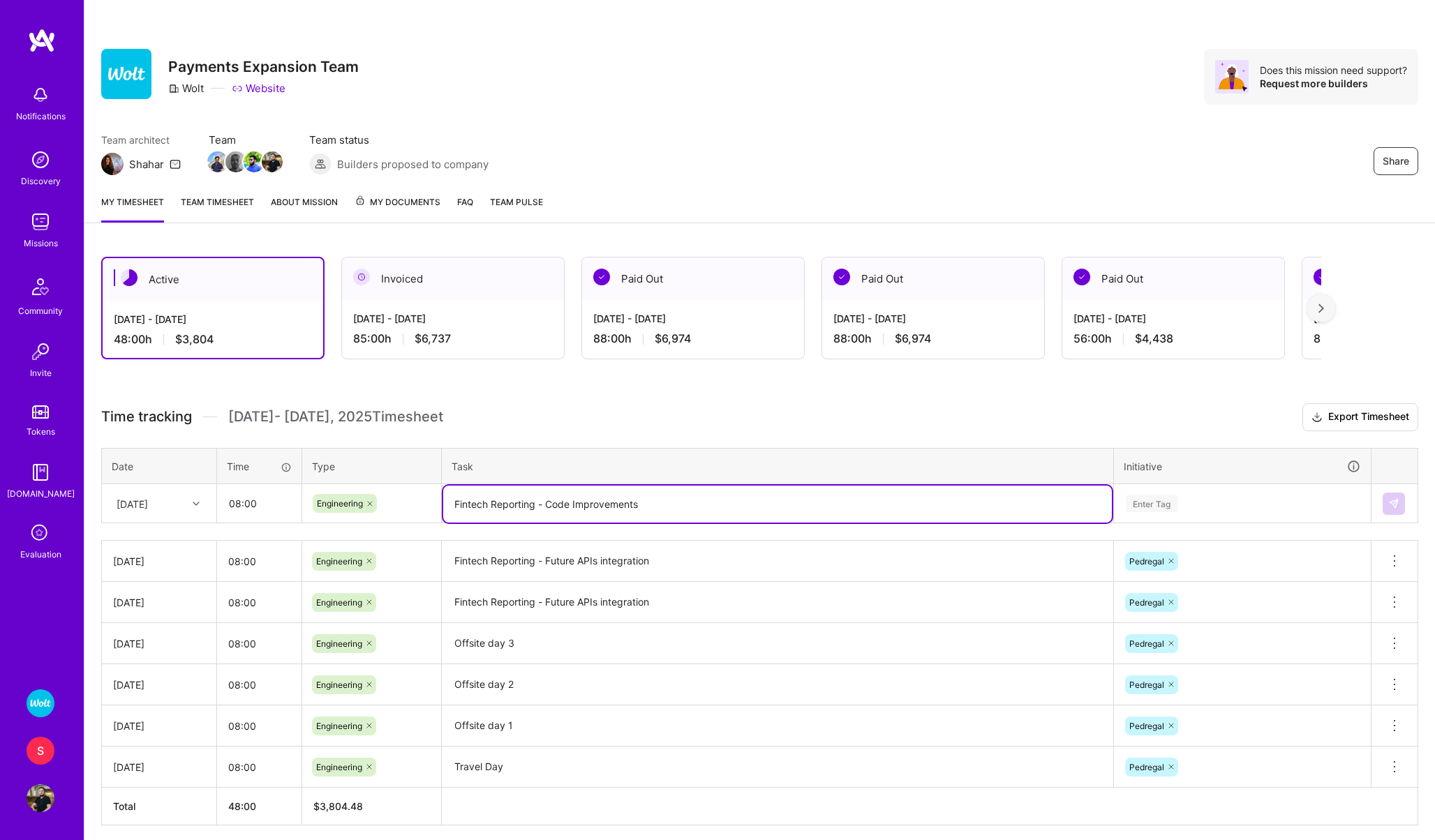
click at [564, 505] on textarea "Fintech Reporting - Code Improvements" at bounding box center [777, 504] width 668 height 37
type textarea "Fintech Reporting - Code Improvements"
click at [1138, 497] on div "Enter Tag" at bounding box center [1151, 503] width 51 height 22
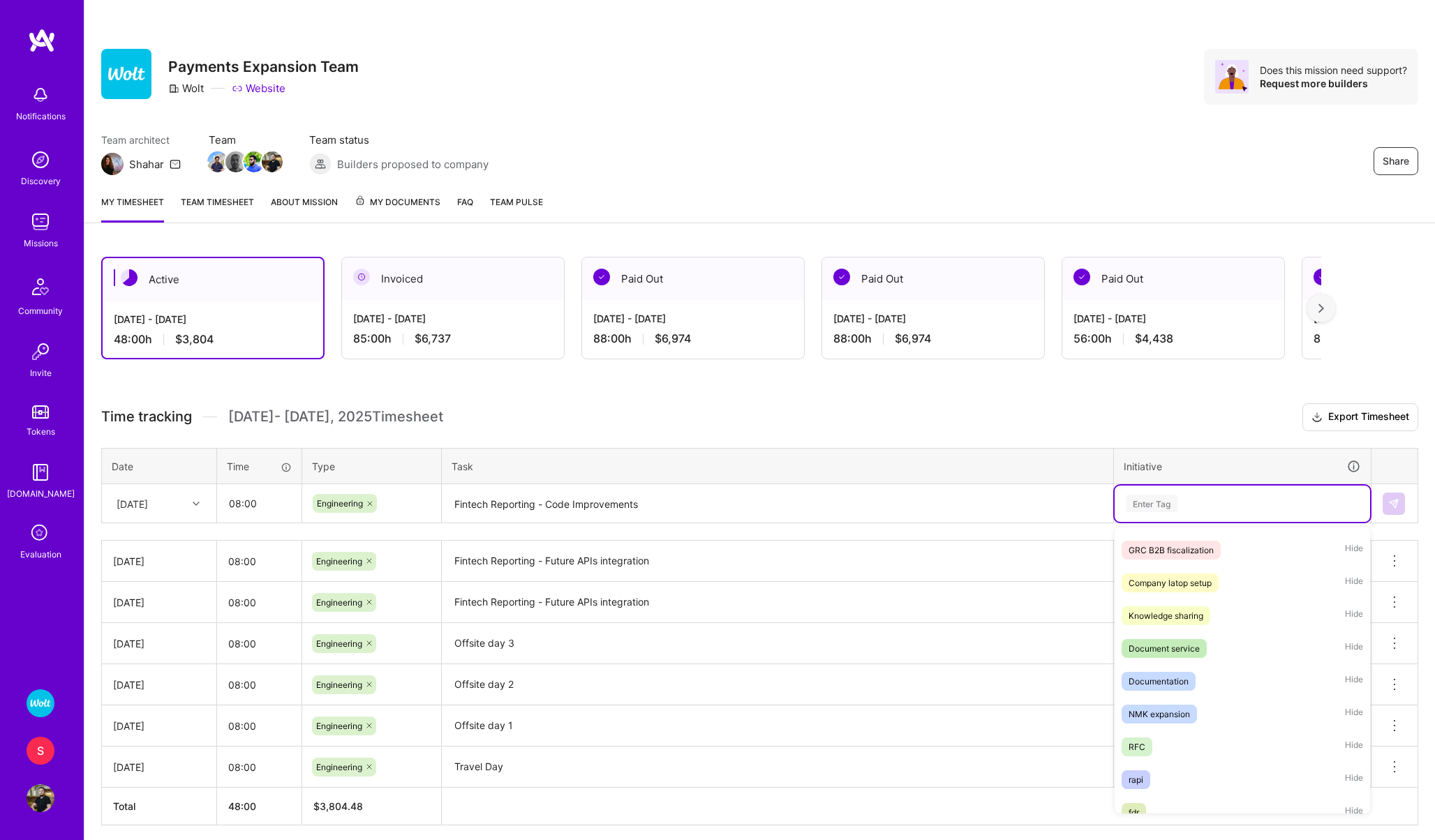
scroll to position [0, 0]
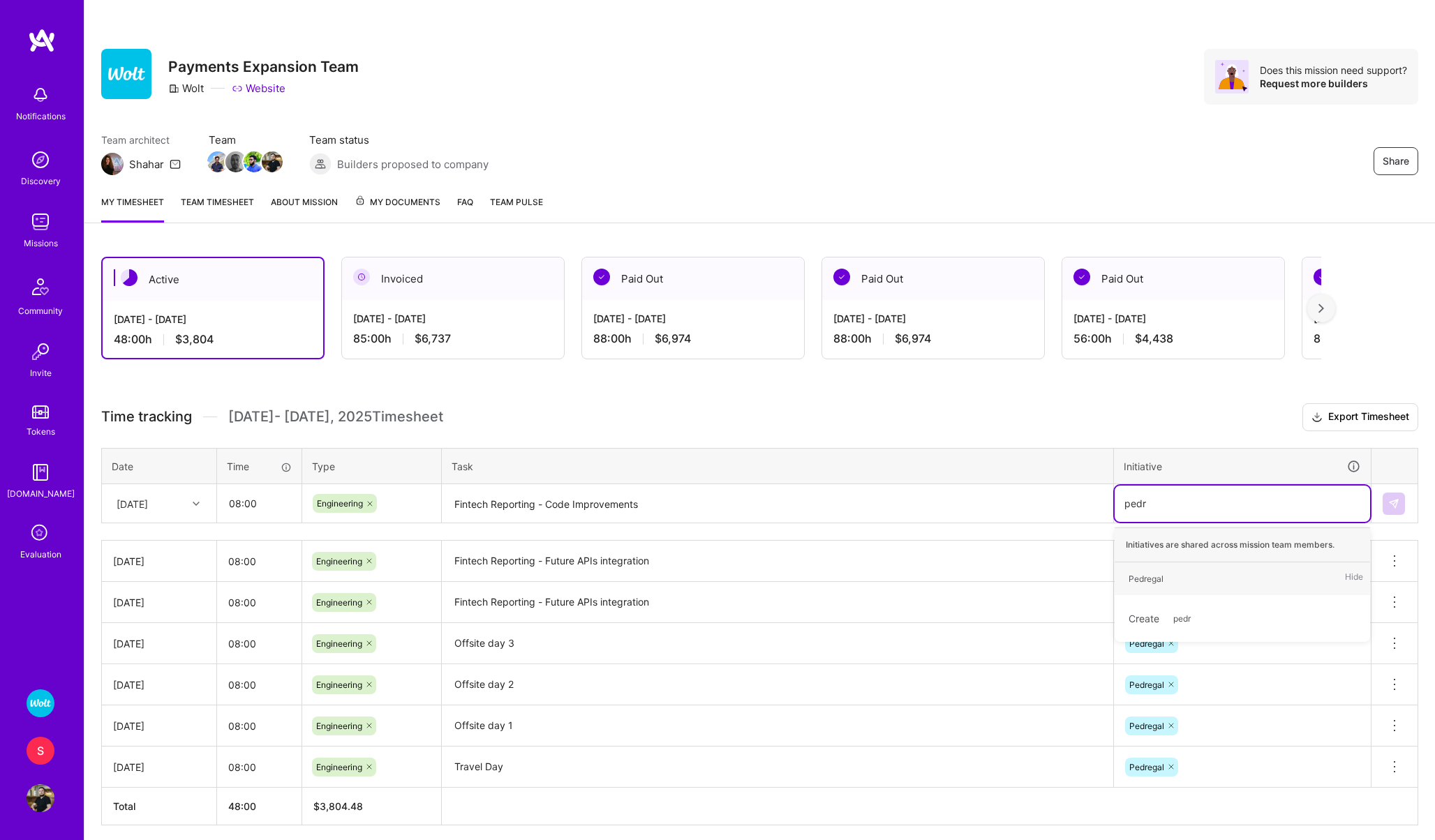
type input "pedre"
click at [1148, 585] on span "Pedregal" at bounding box center [1145, 579] width 49 height 19
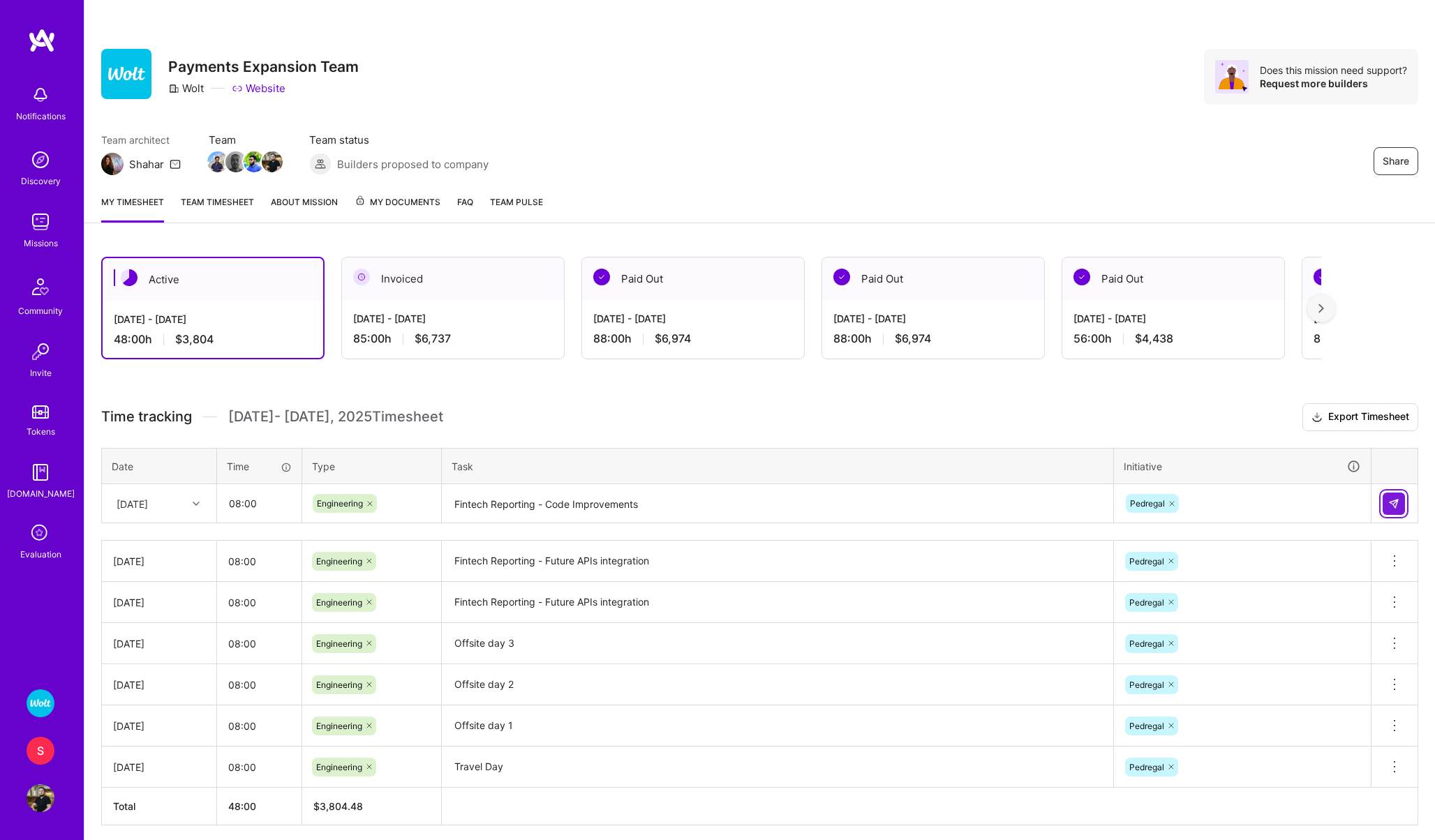
click at [1400, 502] on button at bounding box center [1394, 504] width 23 height 23
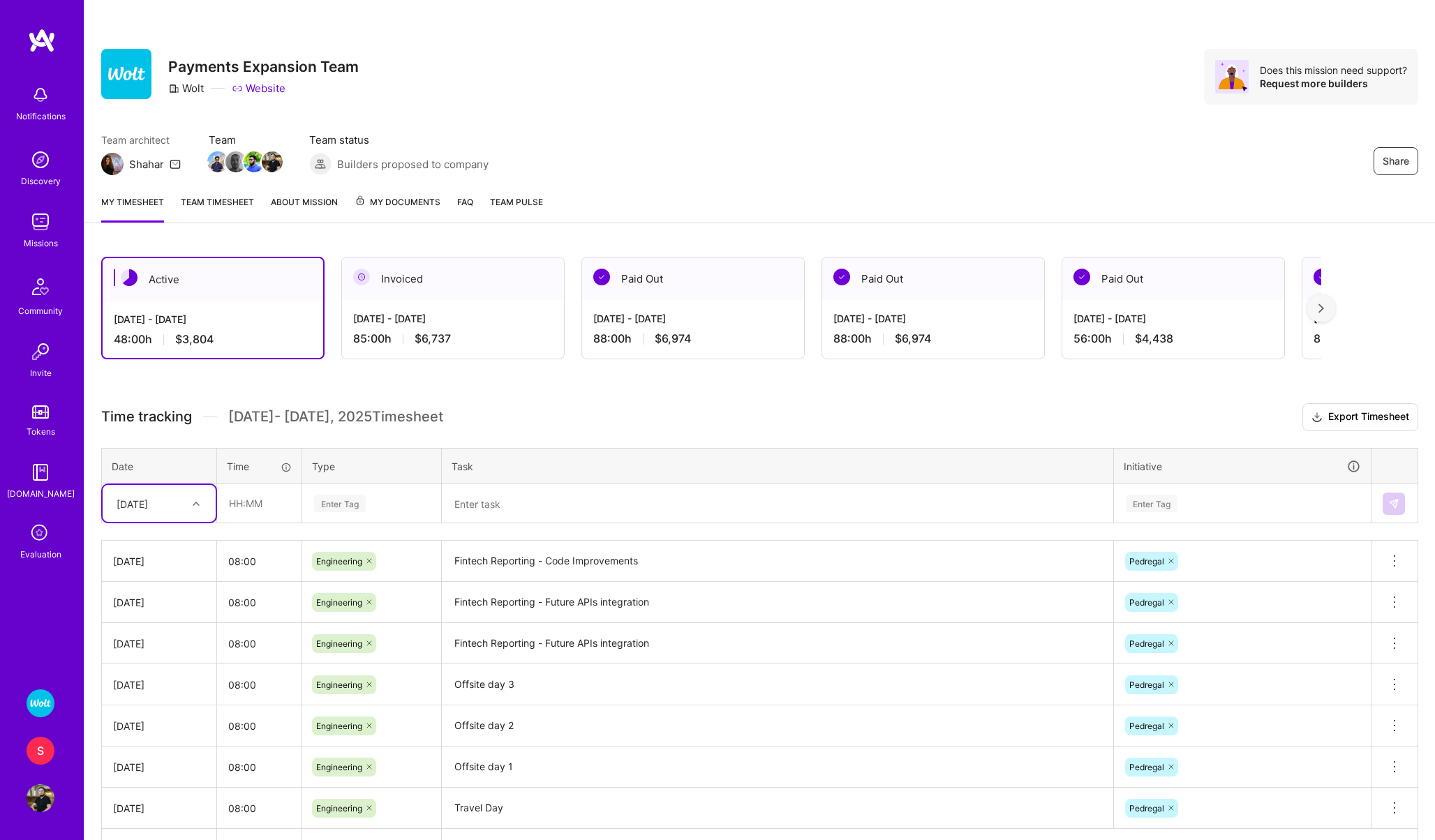
click at [148, 501] on div "[DATE]" at bounding box center [133, 503] width 31 height 15
click at [136, 718] on div "[DATE]" at bounding box center [160, 721] width 113 height 26
click at [246, 516] on input "text" at bounding box center [259, 503] width 83 height 37
type input "08:00"
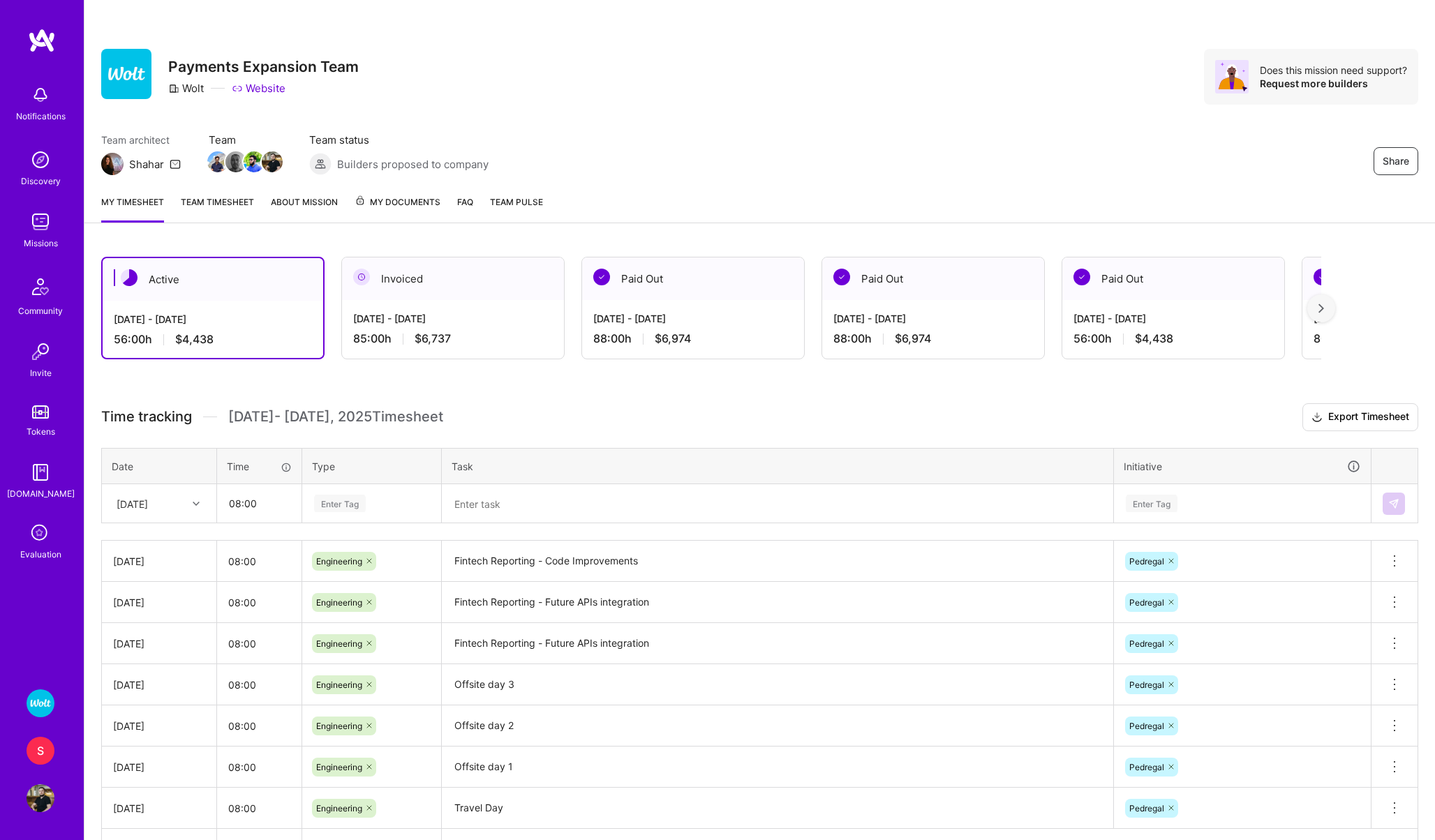
click at [330, 507] on div "Enter Tag" at bounding box center [339, 503] width 51 height 22
click at [345, 640] on span "Engineering" at bounding box center [339, 648] width 60 height 19
click at [482, 498] on textarea at bounding box center [777, 504] width 668 height 37
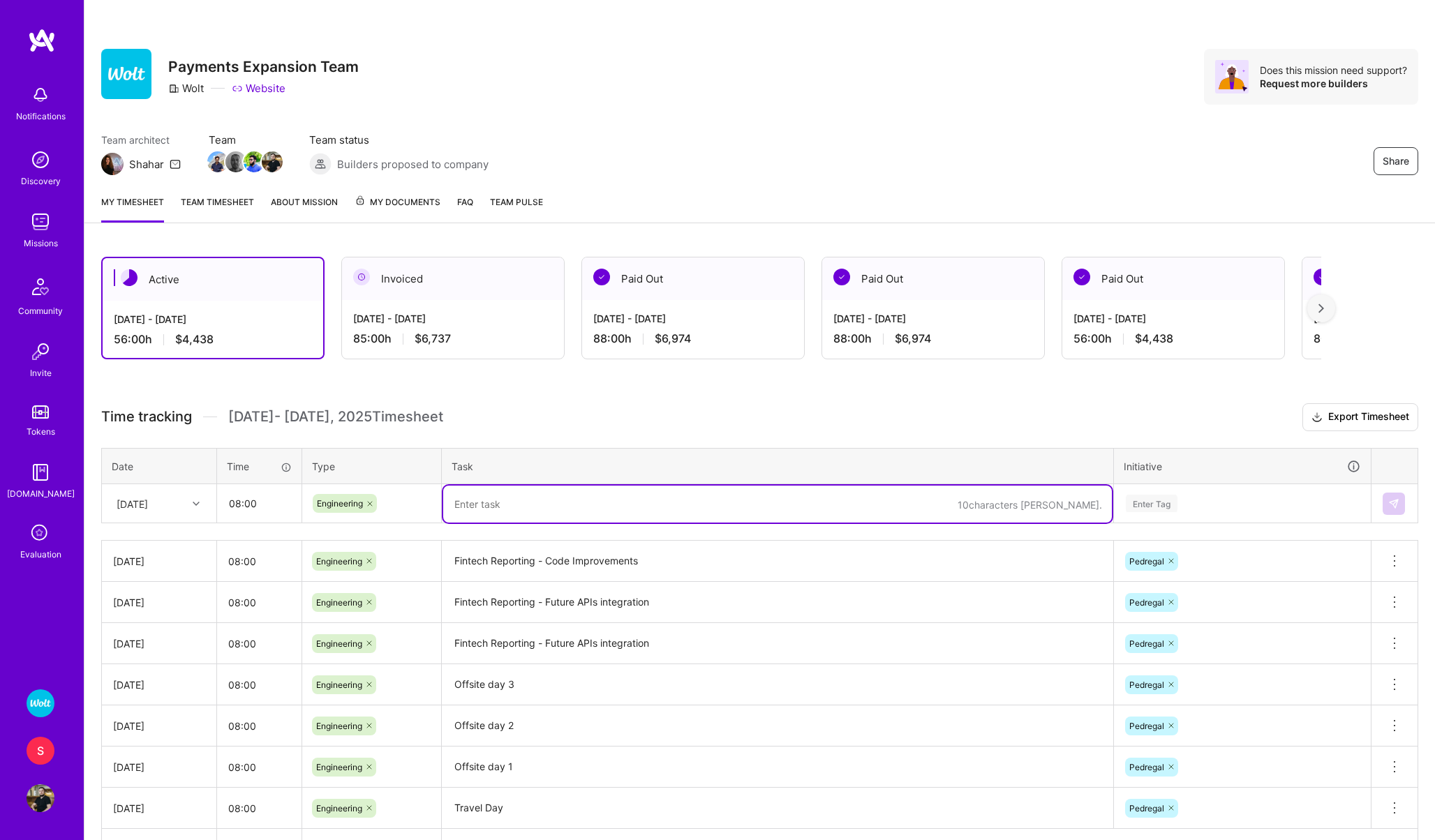
paste textarea "Fintech Reporting - Code Improvements"
drag, startPoint x: 665, startPoint y: 512, endPoint x: 548, endPoint y: 508, distance: 117.1
click at [548, 508] on textarea "Fintech Reporting - Code Improvements" at bounding box center [777, 504] width 668 height 37
type textarea "Fintech Reporting - Unit tests"
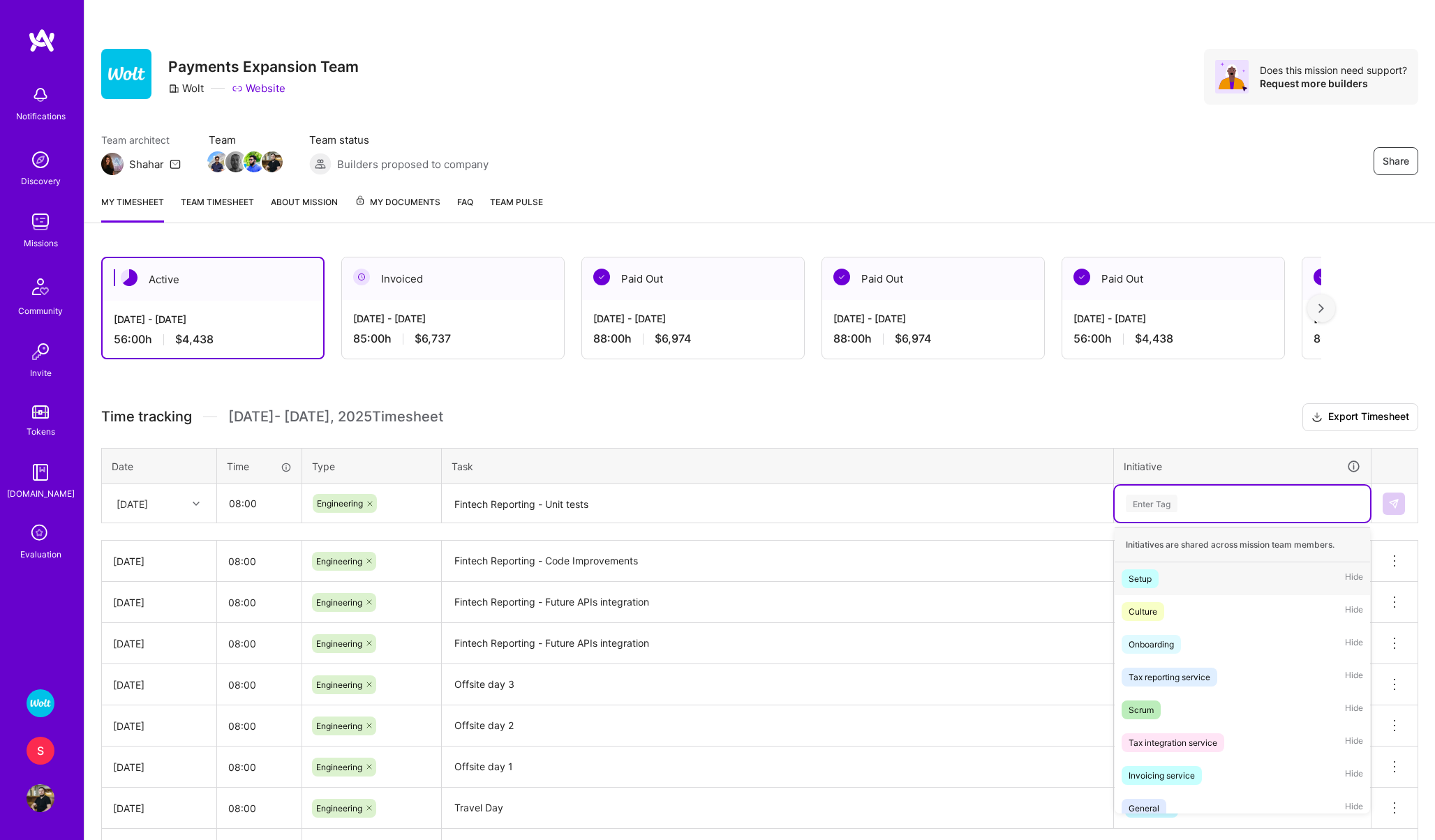
click at [1151, 503] on div "Enter Tag" at bounding box center [1151, 503] width 51 height 22
type input "pedr"
click at [1140, 588] on div "Pedregal Hide" at bounding box center [1241, 579] width 256 height 33
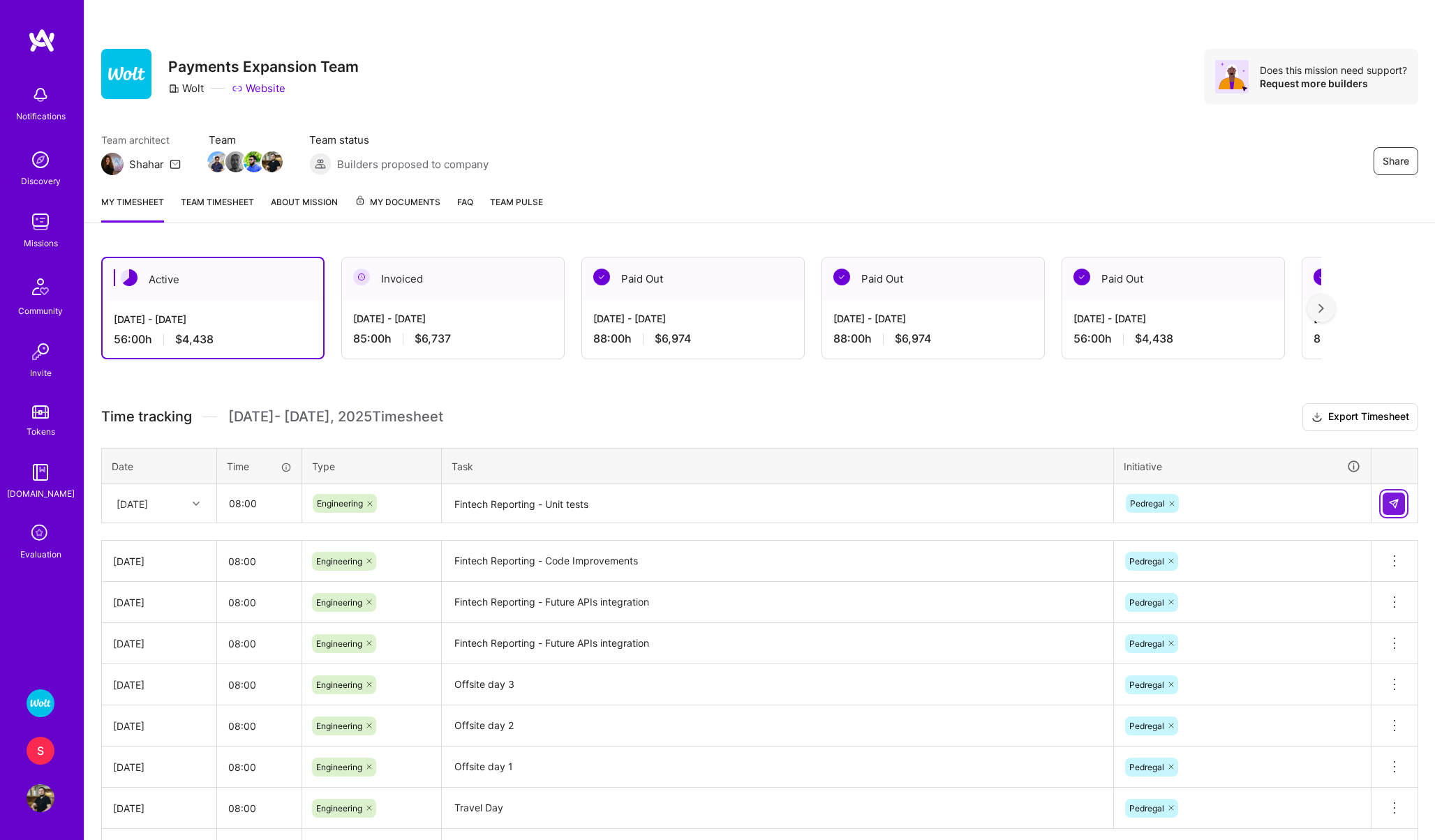
click at [1394, 504] on img at bounding box center [1393, 503] width 11 height 11
